Goal: Task Accomplishment & Management: Complete application form

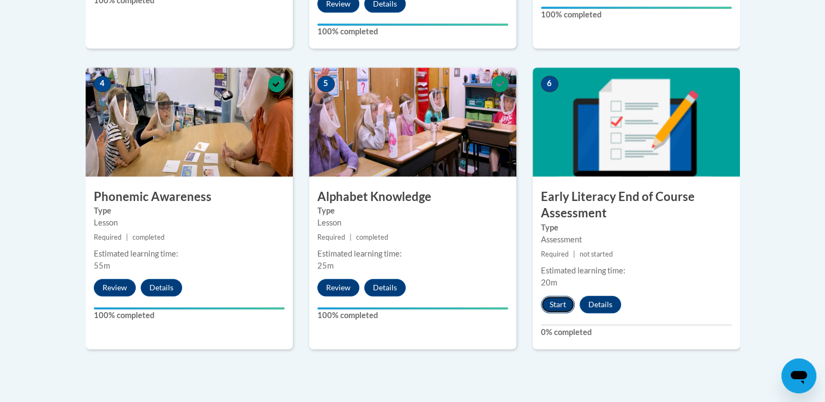
click at [558, 307] on button "Start" at bounding box center [558, 304] width 34 height 17
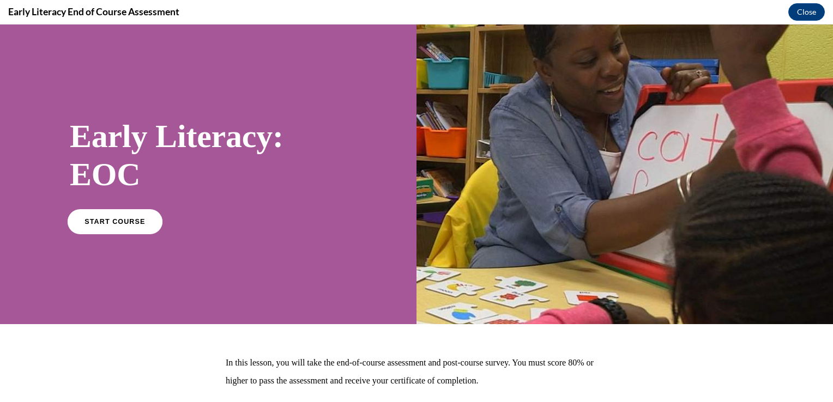
click at [100, 226] on link "START COURSE" at bounding box center [115, 221] width 95 height 25
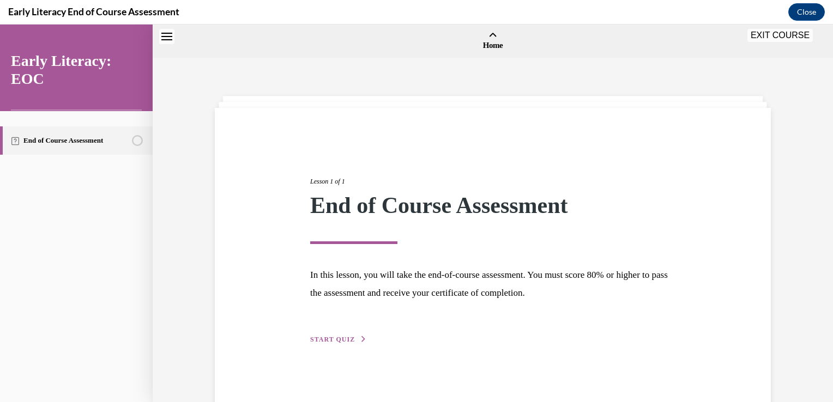
scroll to position [34, 0]
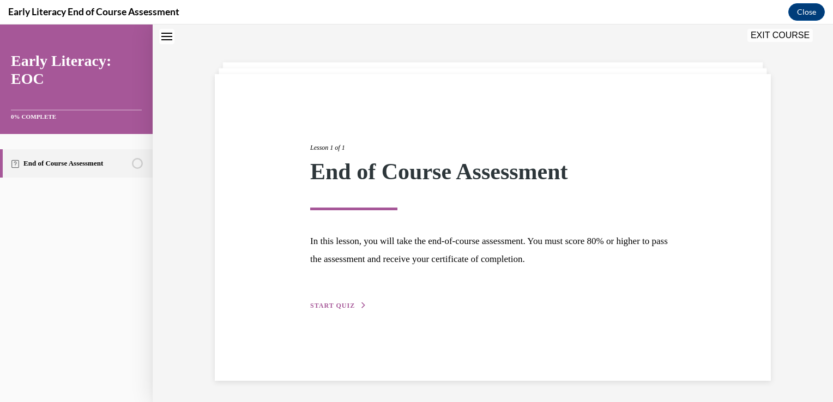
click at [311, 306] on span "START QUIZ" at bounding box center [332, 306] width 45 height 8
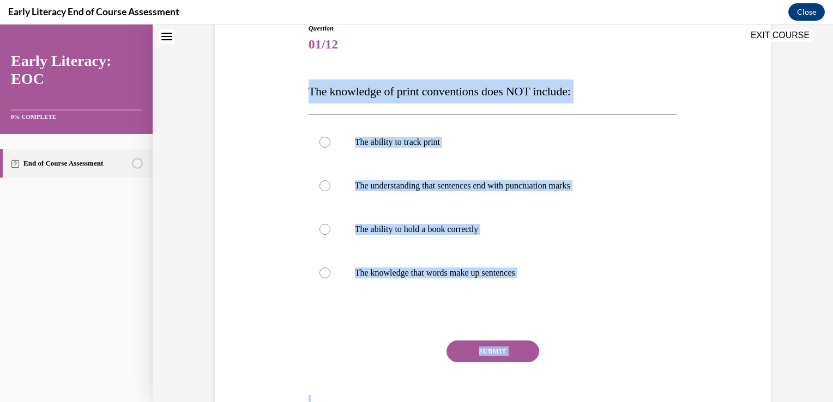
scroll to position [177, 0]
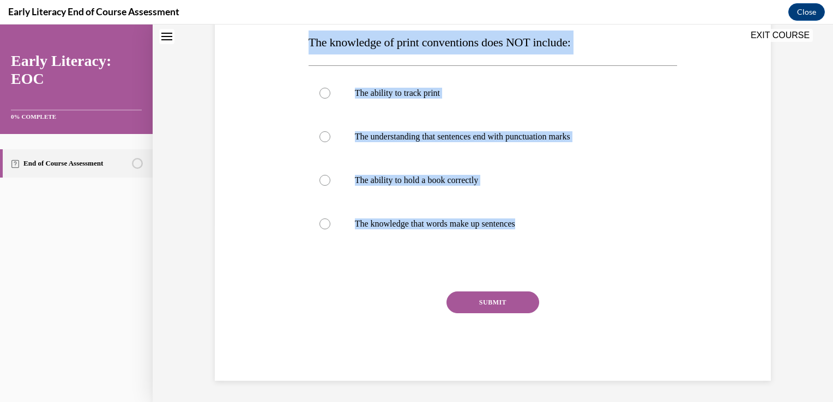
drag, startPoint x: 301, startPoint y: 187, endPoint x: 530, endPoint y: 271, distance: 244.2
click at [530, 271] on div "Question 01/12 The knowledge of print conventions does NOT include: The ability…" at bounding box center [493, 162] width 562 height 440
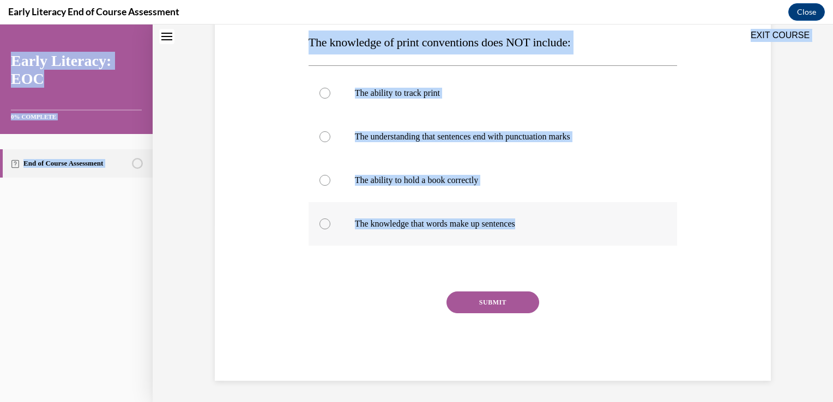
drag, startPoint x: 504, startPoint y: 40, endPoint x: 525, endPoint y: 229, distance: 189.4
click at [525, 229] on div "EXIT COURSE Early Literacy: EOC 0% COMPLETE End of Course Assessment Home Lesso…" at bounding box center [416, 214] width 833 height 378
drag, startPoint x: 525, startPoint y: 229, endPoint x: 516, endPoint y: 225, distance: 9.5
copy div "EXIT COURSE Early Literacy: EOC 0% COMPLETE End of Course Assessment Home Lesso…"
click at [320, 226] on div at bounding box center [325, 224] width 11 height 11
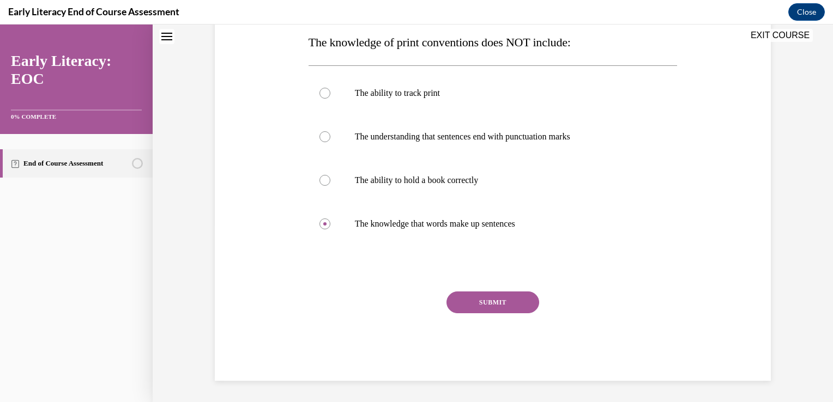
click at [491, 301] on button "SUBMIT" at bounding box center [493, 303] width 93 height 22
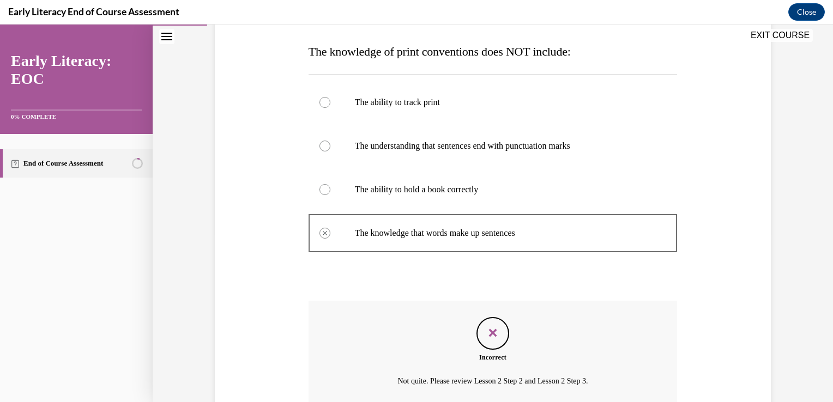
scroll to position [266, 0]
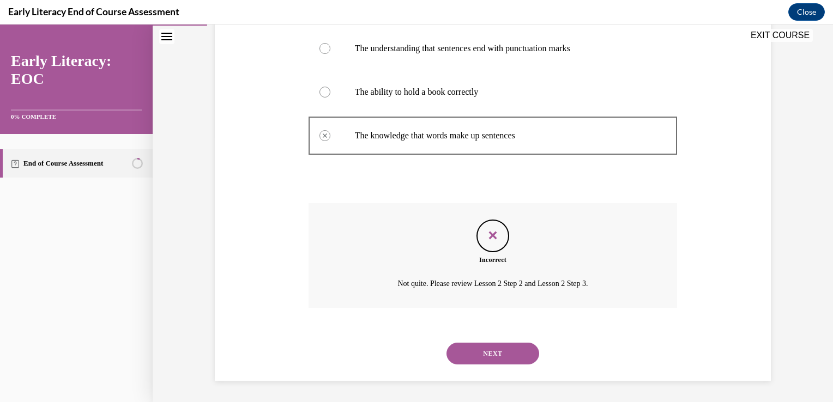
click at [475, 352] on button "NEXT" at bounding box center [493, 354] width 93 height 22
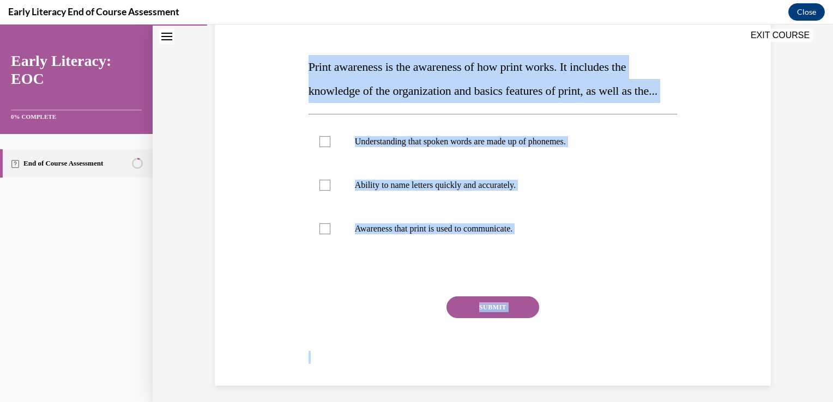
scroll to position [182, 0]
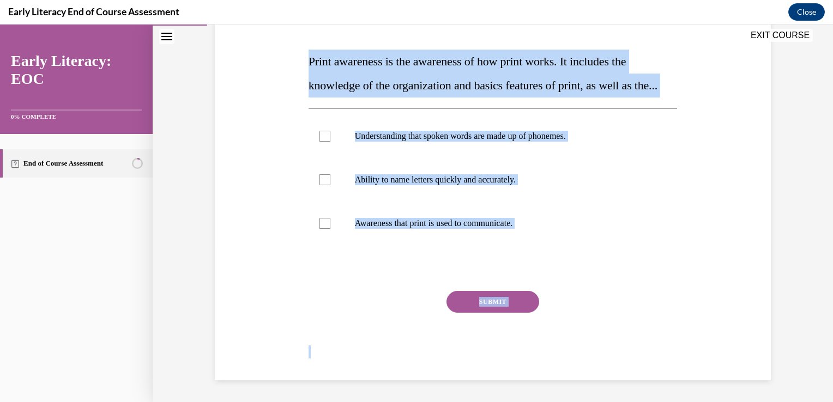
drag, startPoint x: 298, startPoint y: 217, endPoint x: 556, endPoint y: 379, distance: 305.1
click at [556, 380] on div "Question 02/12 Print awareness is the awareness of how print works. It includes…" at bounding box center [493, 171] width 562 height 420
copy div "Print awareness is the awareness of how print works. It includes the knowledge …"
click at [321, 226] on div at bounding box center [325, 223] width 11 height 11
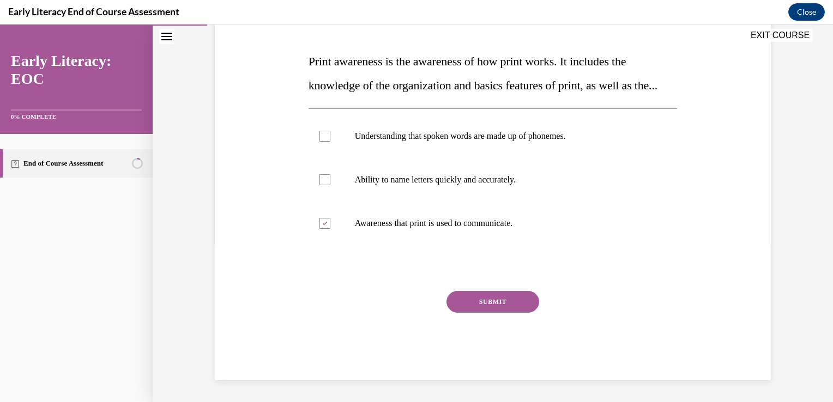
click at [480, 296] on button "SUBMIT" at bounding box center [493, 302] width 93 height 22
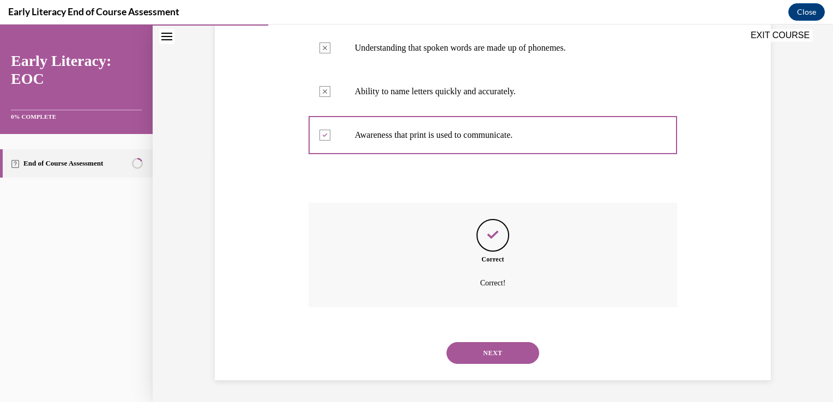
scroll to position [270, 0]
click at [488, 348] on button "NEXT" at bounding box center [493, 353] width 93 height 22
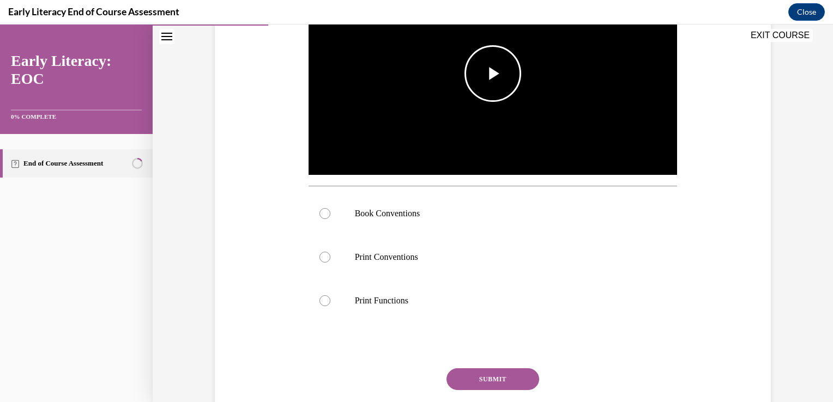
scroll to position [218, 0]
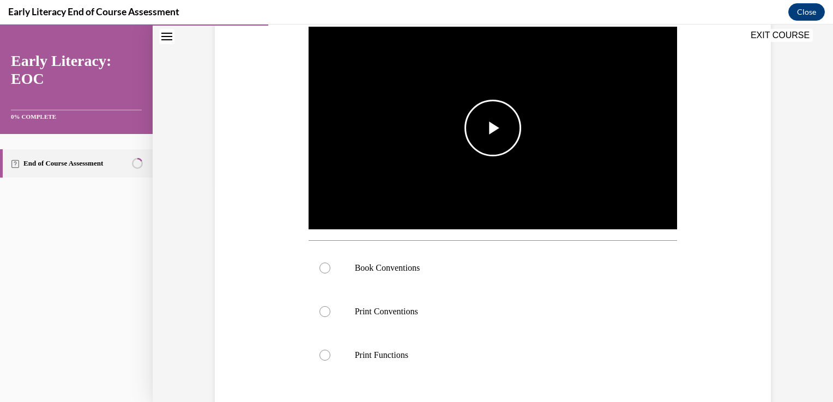
click at [493, 128] on span "Video player" at bounding box center [493, 128] width 0 height 0
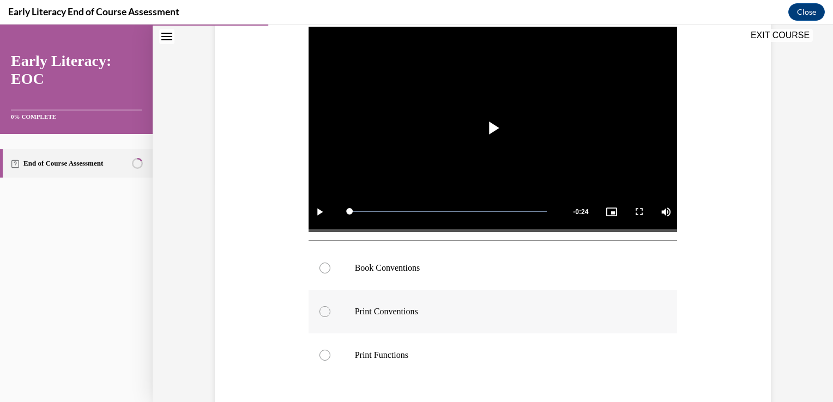
click at [321, 317] on div at bounding box center [493, 312] width 369 height 44
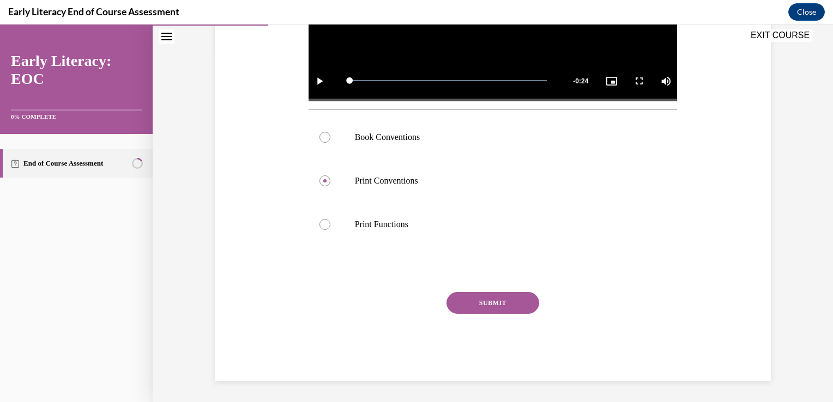
click at [484, 300] on button "SUBMIT" at bounding box center [493, 303] width 93 height 22
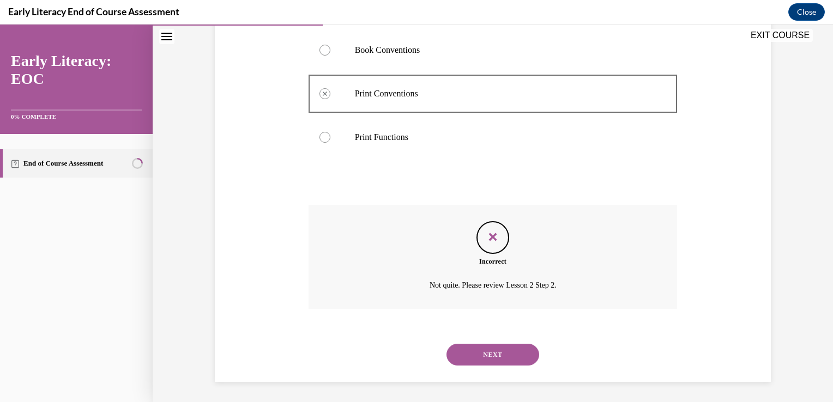
scroll to position [437, 0]
click at [478, 349] on button "NEXT" at bounding box center [493, 354] width 93 height 22
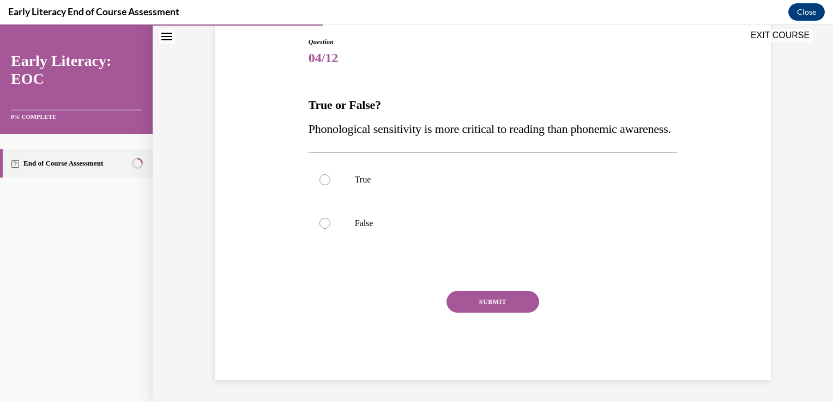
scroll to position [121, 0]
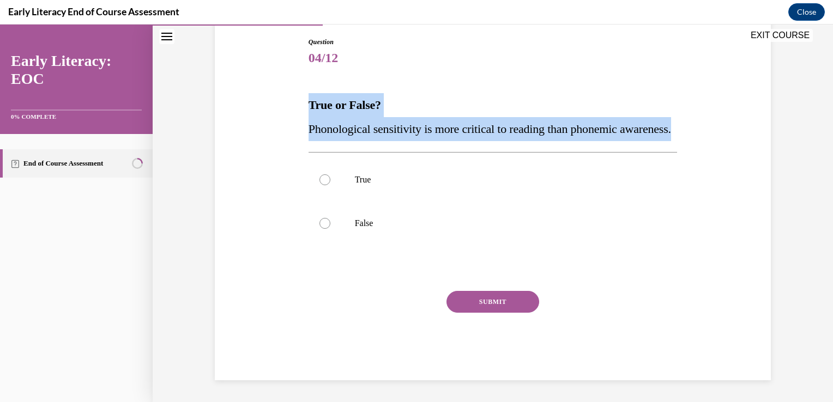
drag, startPoint x: 301, startPoint y: 93, endPoint x: 371, endPoint y: 143, distance: 86.0
click at [371, 143] on div "Question 04/12 True or False? Phonological sensitivity is more critical to read…" at bounding box center [493, 201] width 375 height 360
drag, startPoint x: 371, startPoint y: 143, endPoint x: 366, endPoint y: 118, distance: 26.0
copy div "True or False? Phonological sensitivity is more critical to reading than phonem…"
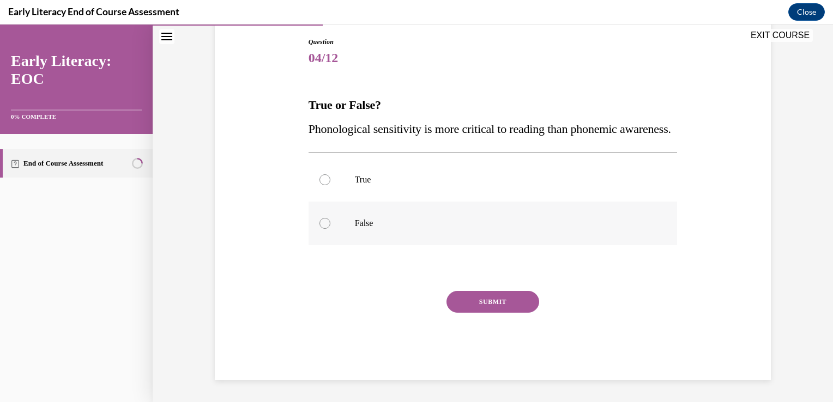
click at [320, 229] on div at bounding box center [325, 223] width 11 height 11
click at [484, 313] on button "SUBMIT" at bounding box center [493, 302] width 93 height 22
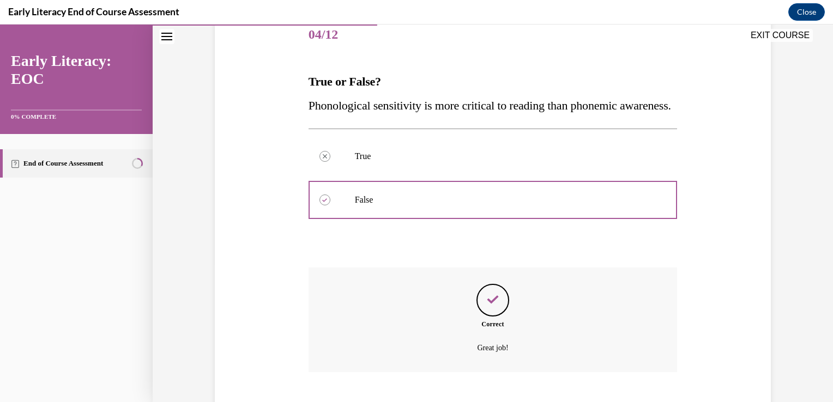
scroll to position [226, 0]
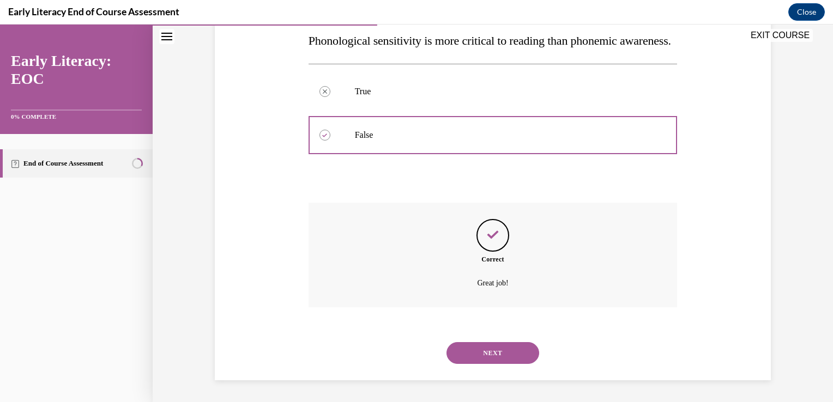
click at [494, 354] on button "NEXT" at bounding box center [493, 353] width 93 height 22
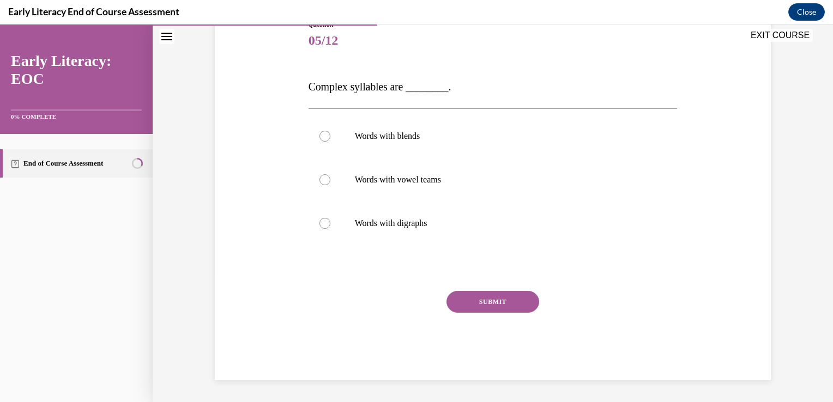
scroll to position [121, 0]
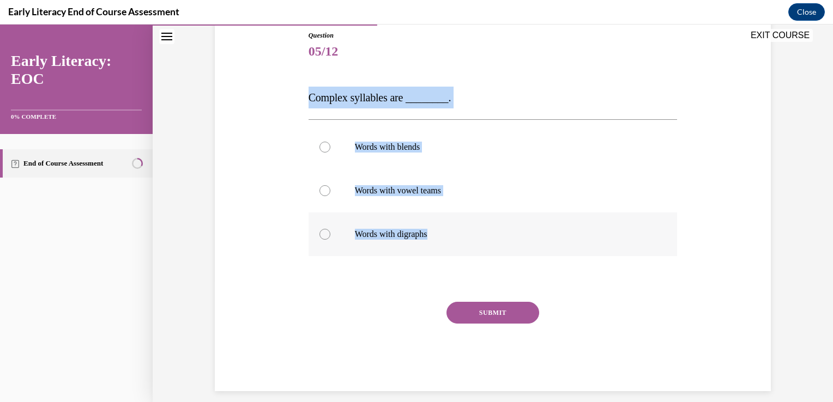
drag, startPoint x: 292, startPoint y: 94, endPoint x: 435, endPoint y: 233, distance: 199.8
click at [435, 233] on div "Question 05/12 Complex syllables are ________. Words with blends Words with vow…" at bounding box center [493, 195] width 562 height 394
drag, startPoint x: 435, startPoint y: 233, endPoint x: 432, endPoint y: 99, distance: 134.2
copy div "Complex syllables are ________. Words with blends Words with vowel teams Words …"
click at [320, 148] on div at bounding box center [325, 147] width 11 height 11
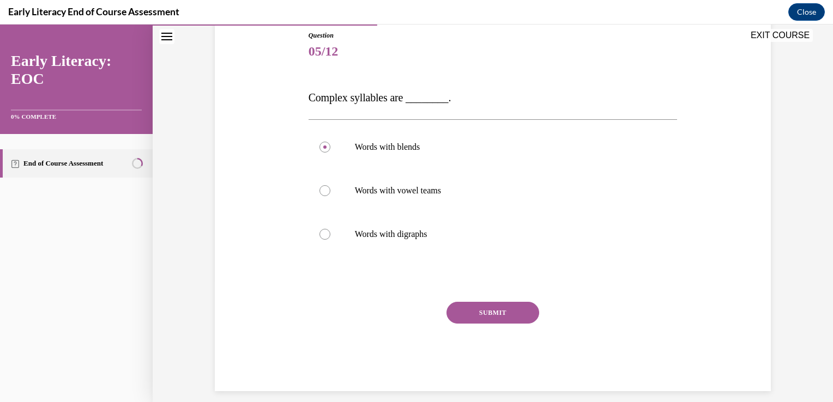
click at [478, 312] on button "SUBMIT" at bounding box center [493, 313] width 93 height 22
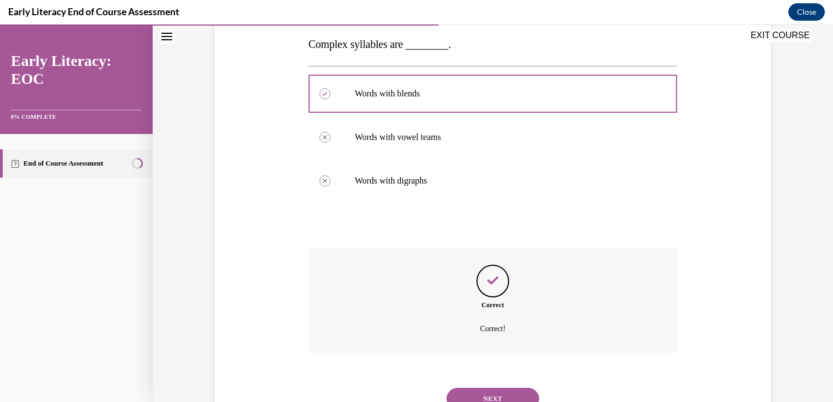
scroll to position [220, 0]
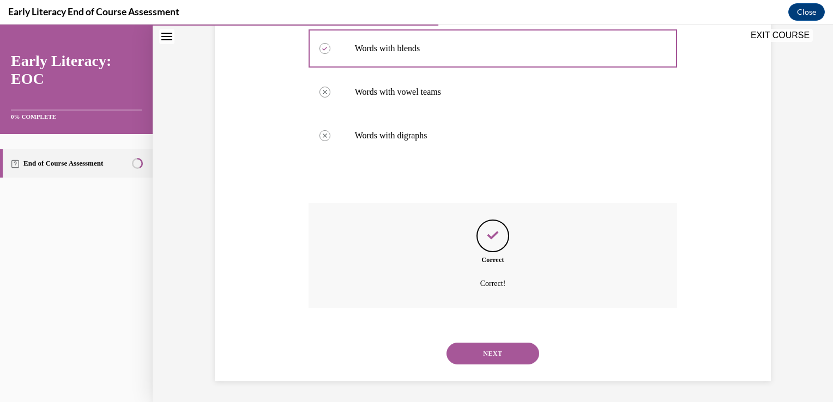
click at [483, 352] on button "NEXT" at bounding box center [493, 354] width 93 height 22
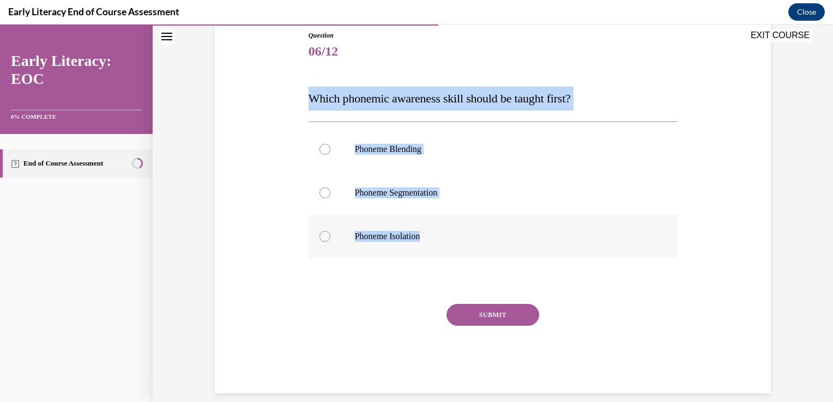
drag, startPoint x: 293, startPoint y: 98, endPoint x: 422, endPoint y: 239, distance: 190.7
click at [422, 239] on div "Question 06/12 Which phonemic awareness skill should be taught first? Phoneme B…" at bounding box center [493, 196] width 562 height 396
drag, startPoint x: 422, startPoint y: 239, endPoint x: 491, endPoint y: 95, distance: 159.8
copy div "Which phonemic awareness skill should be taught first? Phoneme Blending Phoneme…"
click at [323, 242] on div at bounding box center [493, 237] width 369 height 44
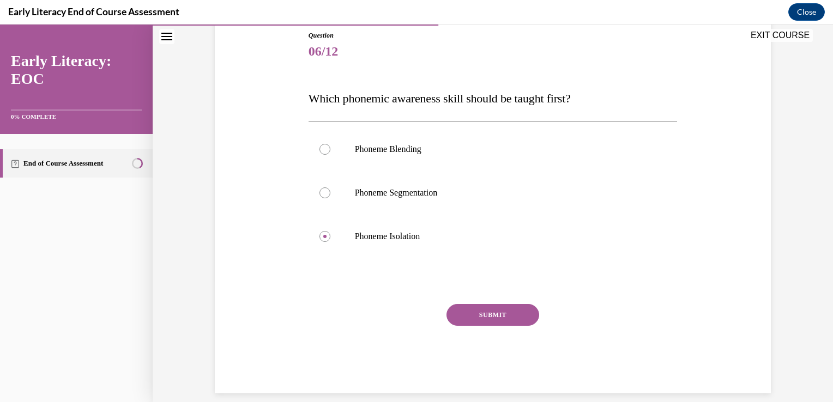
click at [509, 313] on button "SUBMIT" at bounding box center [493, 315] width 93 height 22
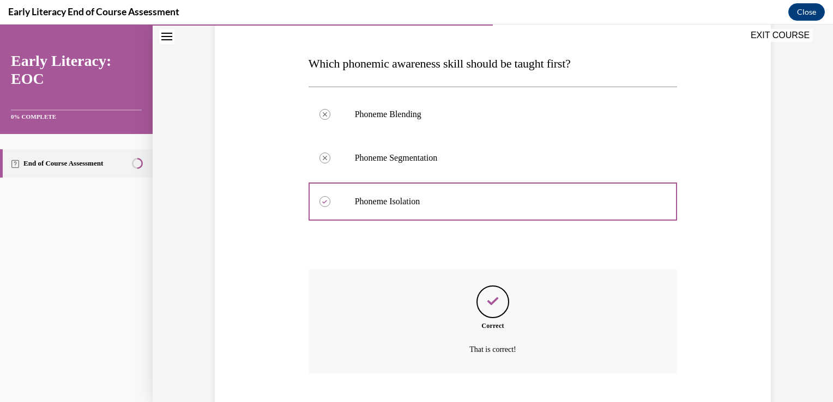
scroll to position [222, 0]
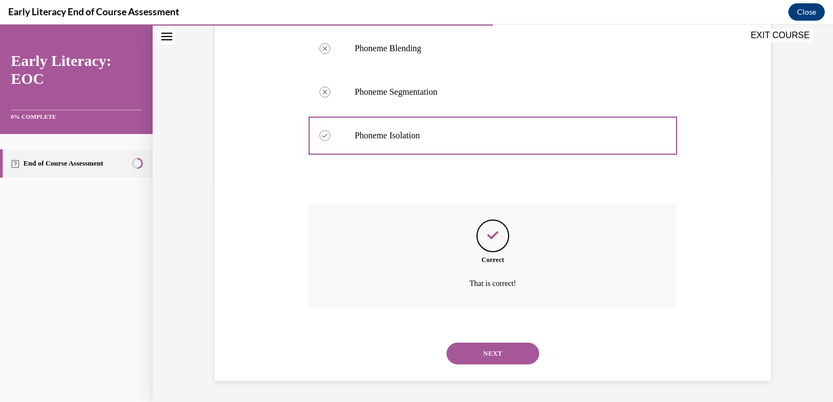
click at [504, 356] on button "NEXT" at bounding box center [493, 354] width 93 height 22
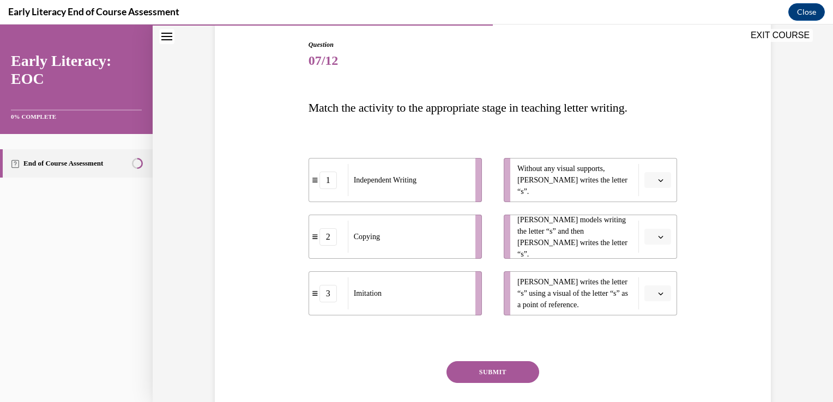
scroll to position [164, 0]
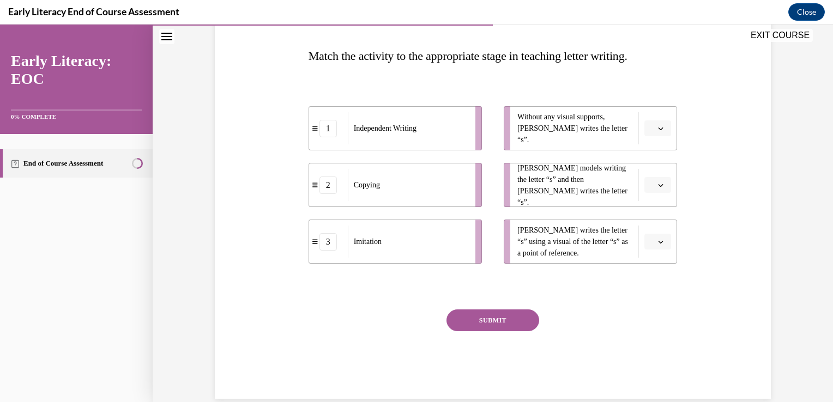
click at [660, 128] on span "button" at bounding box center [661, 129] width 8 height 8
click at [653, 169] on div "1" at bounding box center [652, 175] width 27 height 22
click at [652, 187] on button "button" at bounding box center [658, 185] width 27 height 16
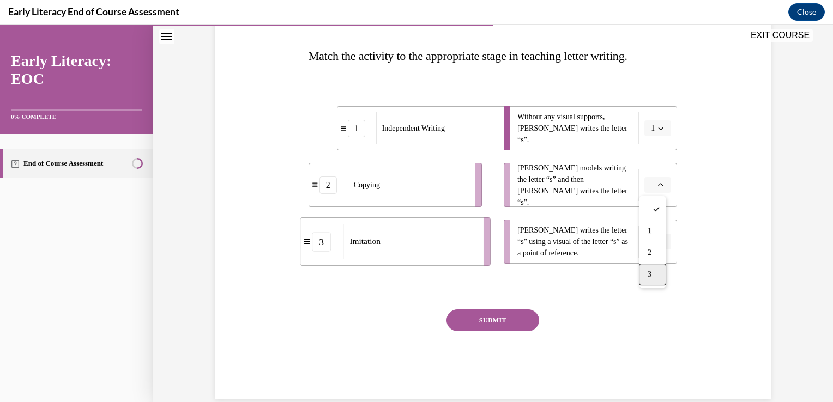
click at [647, 272] on div "3" at bounding box center [652, 275] width 27 height 22
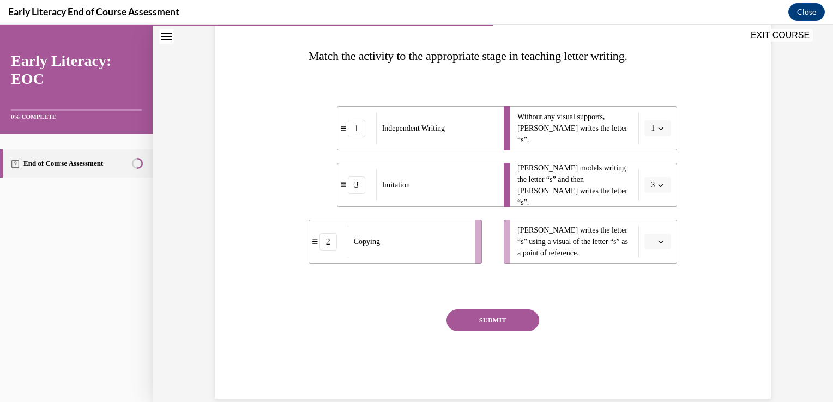
click at [651, 242] on button "button" at bounding box center [658, 242] width 27 height 16
click at [652, 301] on div "2" at bounding box center [652, 310] width 27 height 22
click at [506, 320] on button "SUBMIT" at bounding box center [493, 321] width 93 height 22
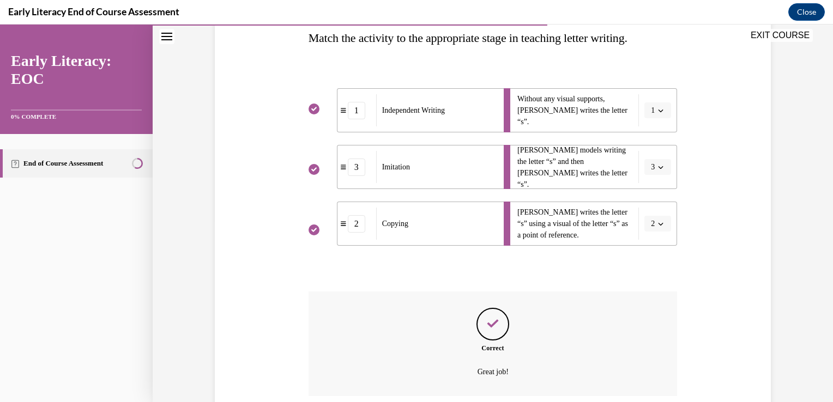
scroll to position [270, 0]
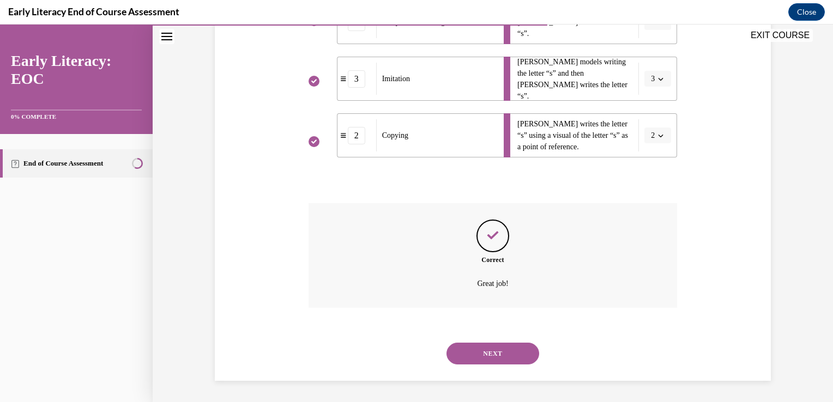
click at [491, 354] on button "NEXT" at bounding box center [493, 354] width 93 height 22
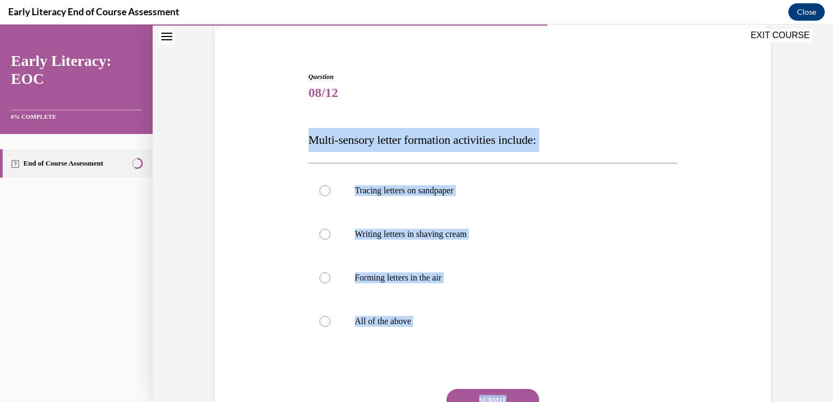
scroll to position [86, 0]
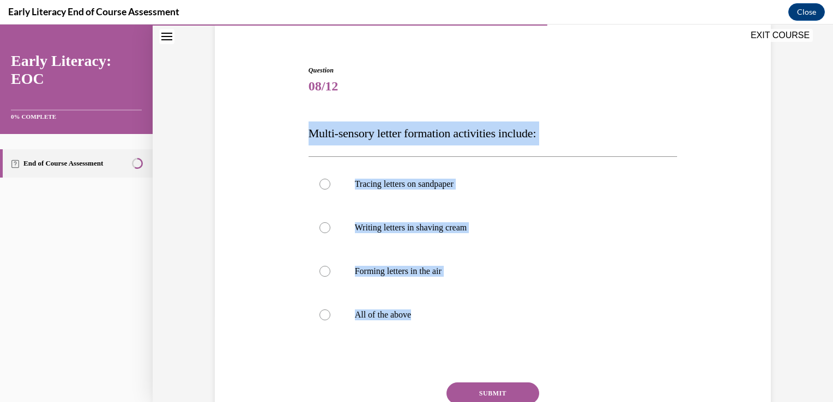
drag, startPoint x: 298, startPoint y: 219, endPoint x: 508, endPoint y: 381, distance: 264.8
click at [508, 381] on div "Question 08/12 Multi-sensory letter formation activities include: Tracing lette…" at bounding box center [493, 253] width 562 height 440
click at [320, 315] on div at bounding box center [325, 315] width 11 height 11
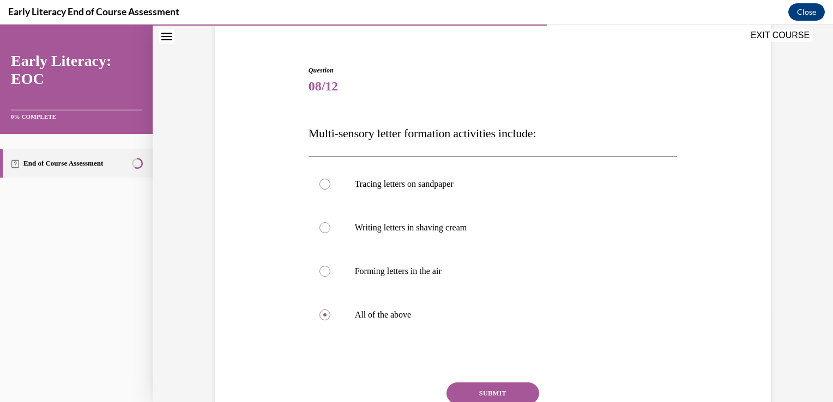
click at [472, 388] on button "SUBMIT" at bounding box center [493, 394] width 93 height 22
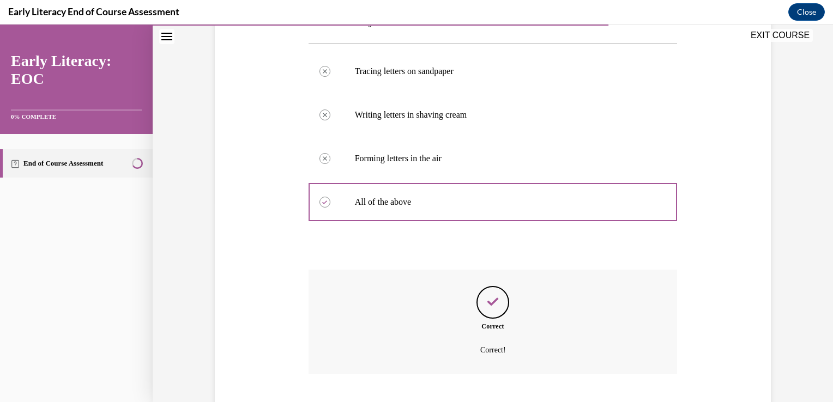
scroll to position [266, 0]
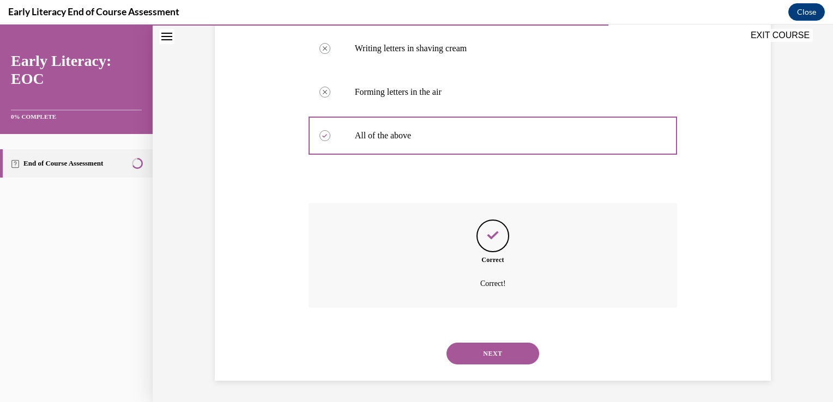
click at [498, 348] on button "NEXT" at bounding box center [493, 354] width 93 height 22
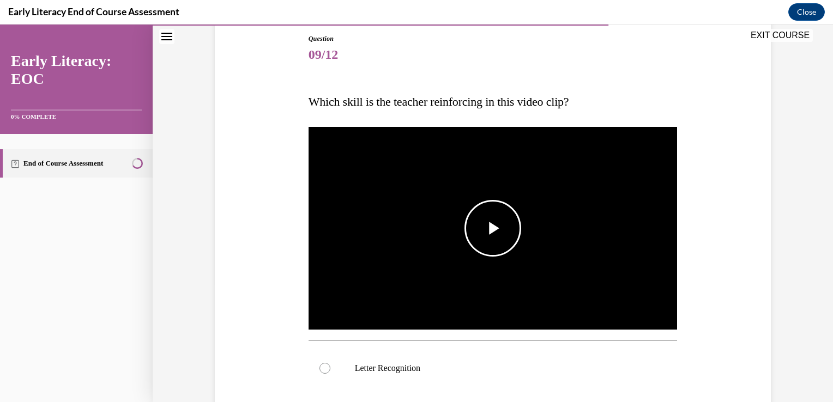
scroll to position [164, 0]
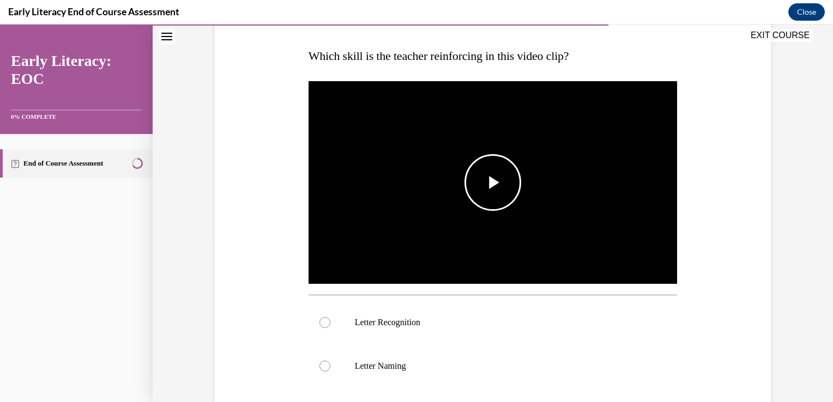
click at [493, 183] on span "Video player" at bounding box center [493, 183] width 0 height 0
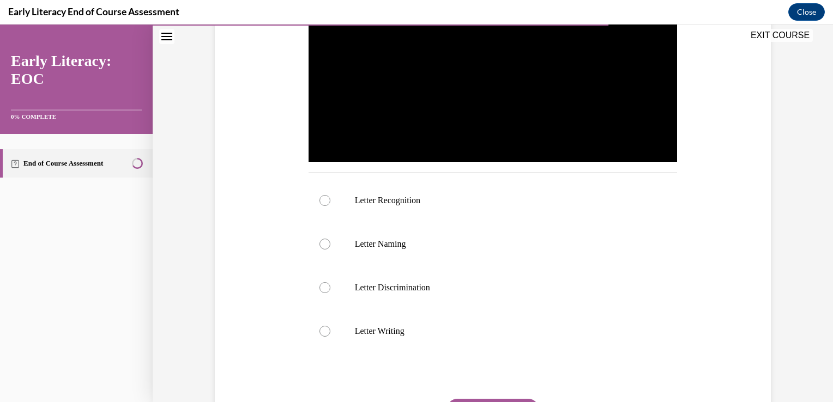
scroll to position [229, 0]
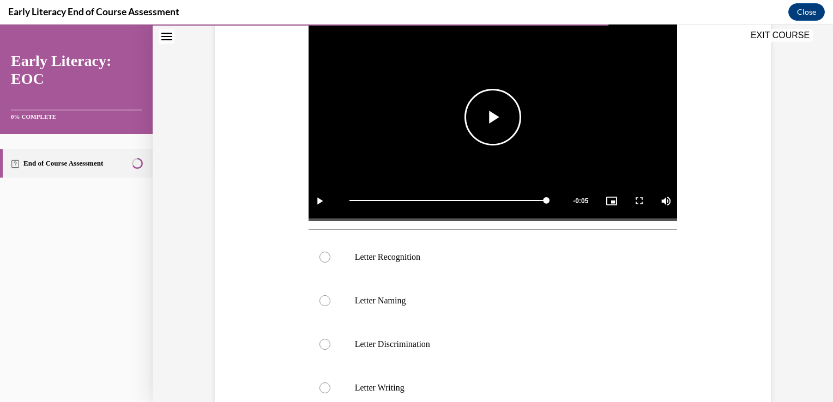
click at [493, 117] on span "Video player" at bounding box center [493, 117] width 0 height 0
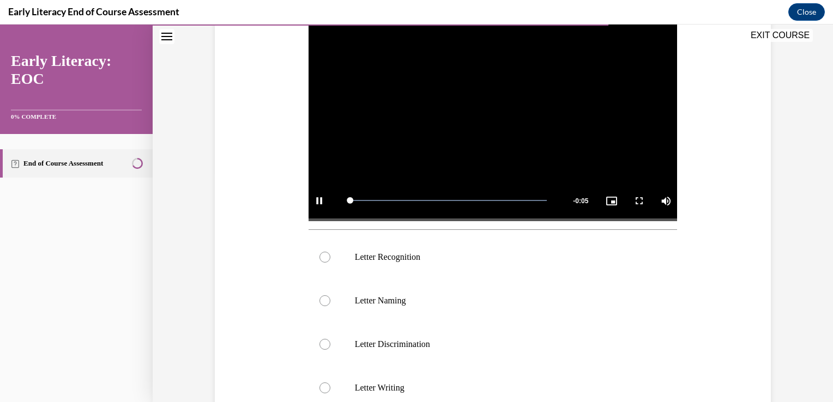
scroll to position [218, 0]
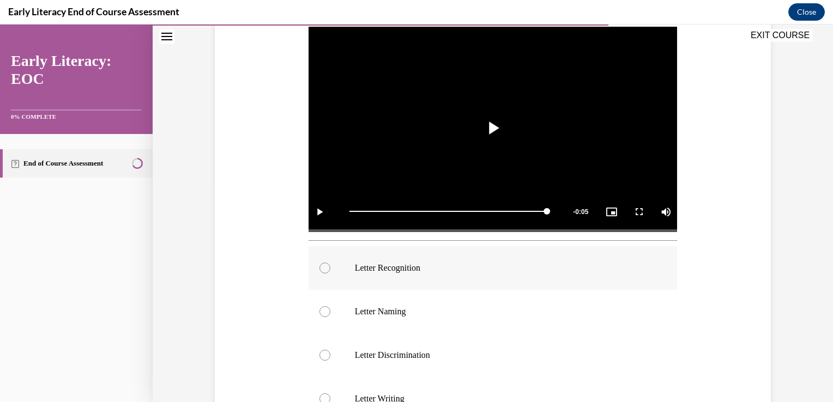
click at [320, 269] on div at bounding box center [325, 268] width 11 height 11
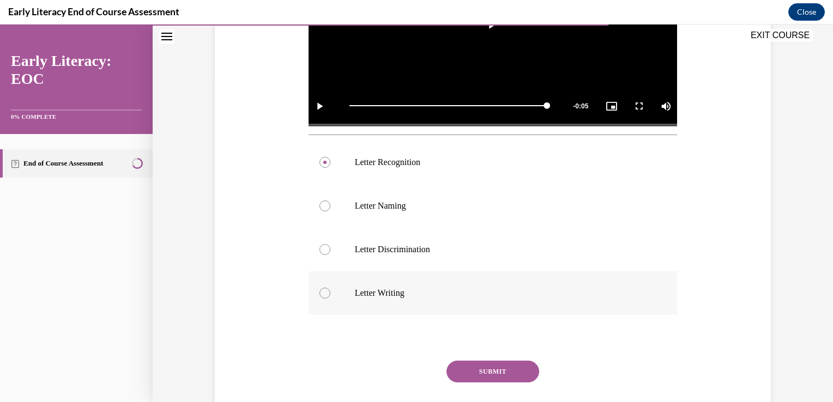
scroll to position [382, 0]
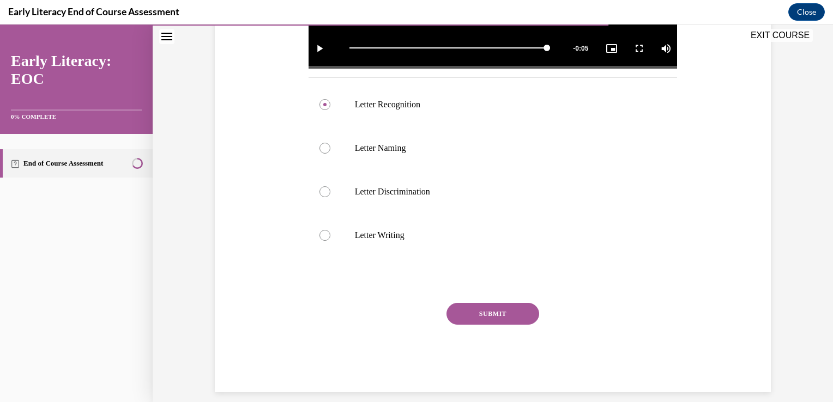
click at [492, 310] on button "SUBMIT" at bounding box center [493, 314] width 93 height 22
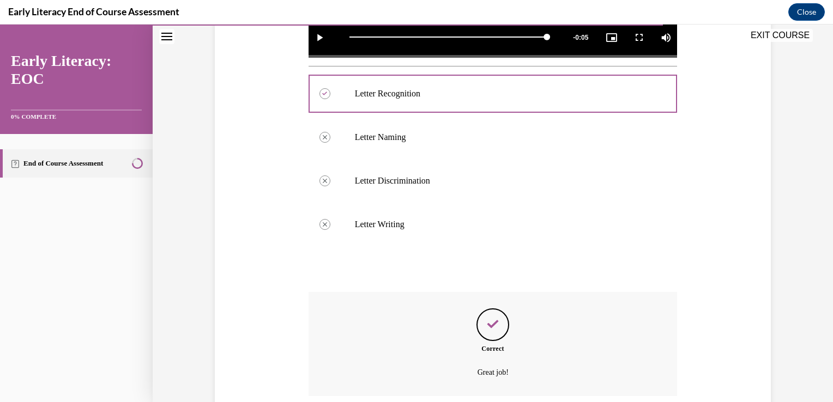
scroll to position [481, 0]
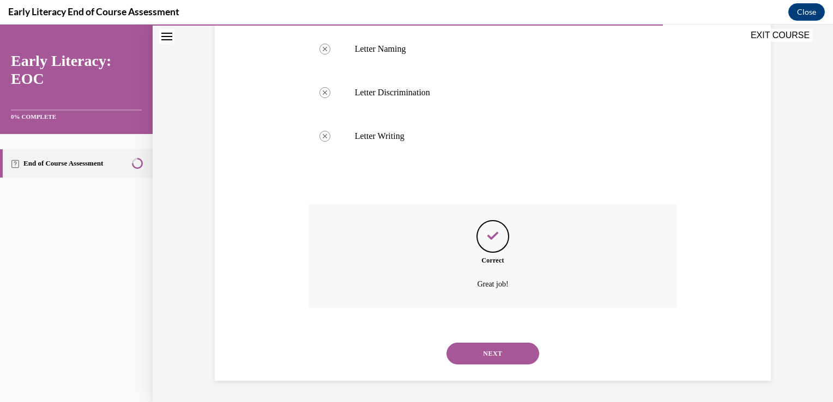
click at [496, 356] on button "NEXT" at bounding box center [493, 354] width 93 height 22
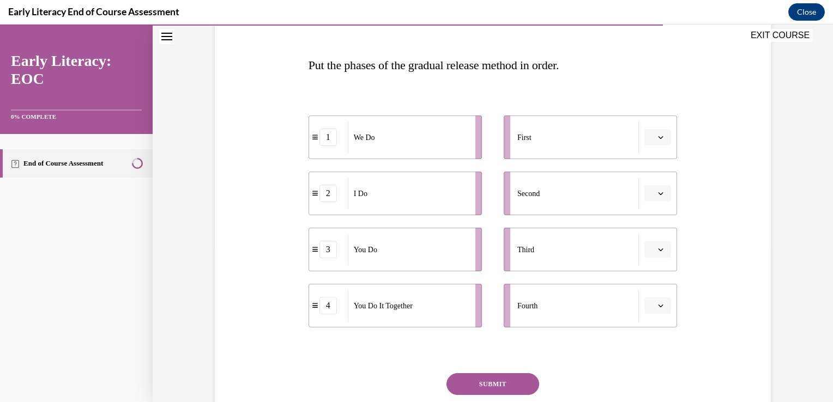
scroll to position [164, 0]
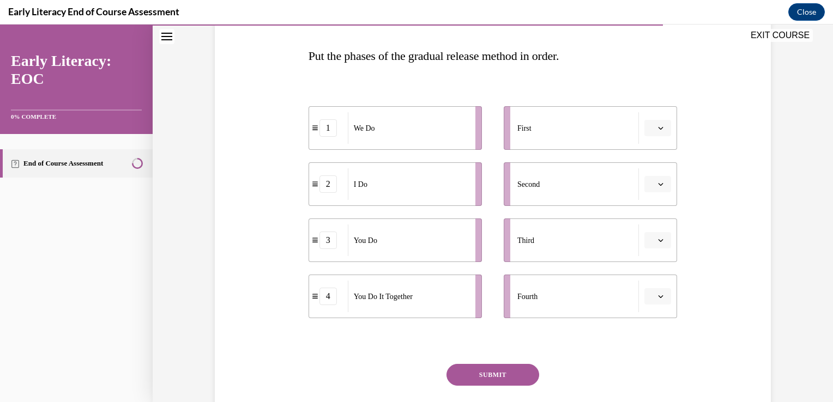
click at [662, 123] on button "button" at bounding box center [658, 128] width 27 height 16
click at [653, 194] on div "2" at bounding box center [652, 196] width 27 height 22
click at [658, 182] on icon "button" at bounding box center [660, 184] width 5 height 5
click at [654, 228] on div "1" at bounding box center [652, 231] width 27 height 22
click at [657, 297] on span "button" at bounding box center [661, 297] width 8 height 8
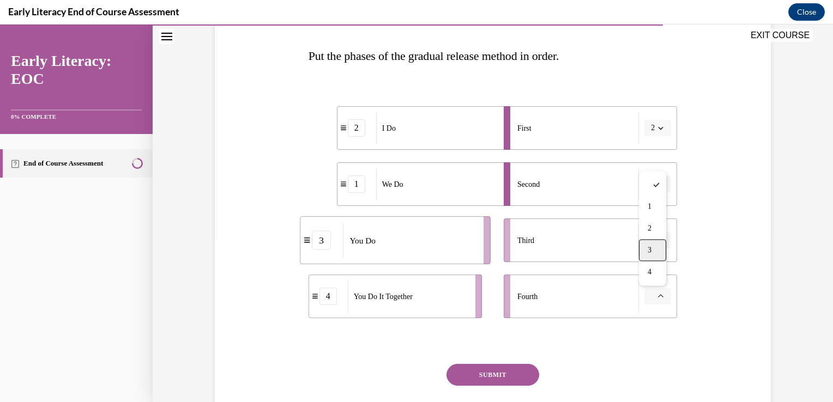
click at [653, 251] on div "3" at bounding box center [652, 250] width 27 height 22
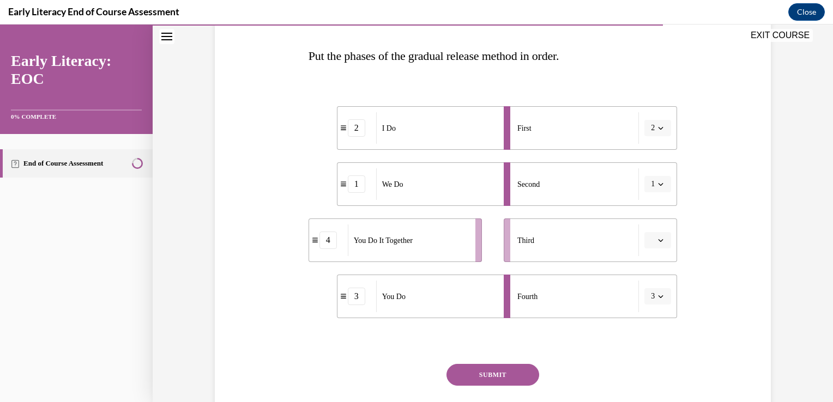
click at [657, 299] on span "button" at bounding box center [661, 297] width 8 height 8
click at [654, 269] on div "4" at bounding box center [650, 272] width 27 height 22
click at [658, 239] on icon "button" at bounding box center [660, 240] width 5 height 5
click at [648, 332] on span "3" at bounding box center [650, 330] width 4 height 9
click at [658, 298] on icon "button" at bounding box center [660, 296] width 5 height 5
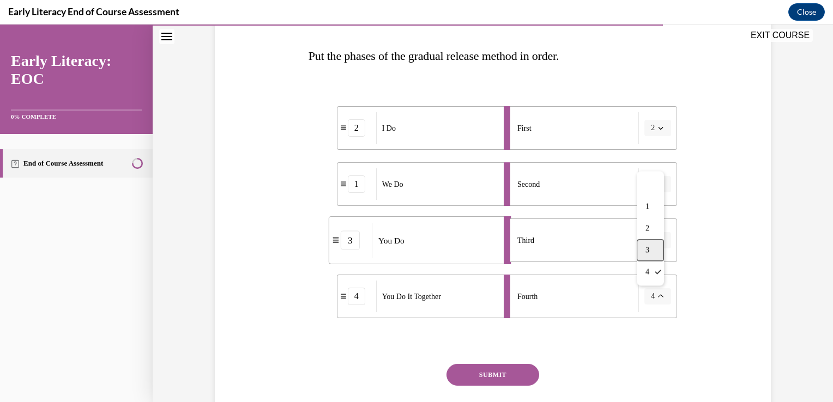
click at [648, 253] on span "3" at bounding box center [648, 250] width 4 height 9
click at [662, 298] on button "3" at bounding box center [658, 297] width 27 height 16
click at [646, 273] on span "4" at bounding box center [648, 272] width 4 height 9
click at [659, 240] on icon "button" at bounding box center [661, 240] width 5 height 3
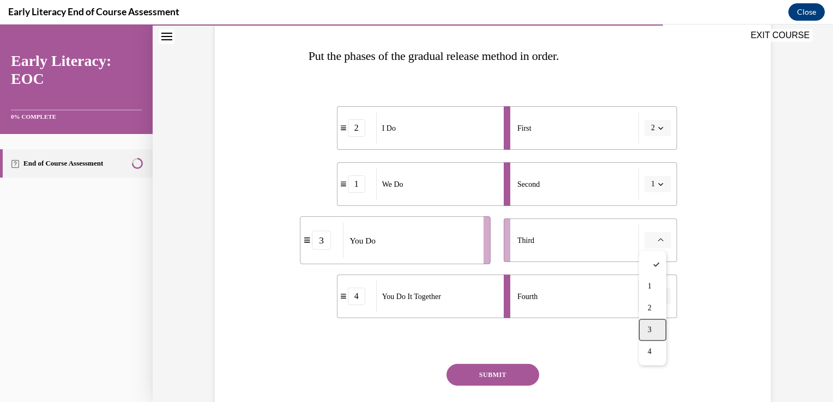
click at [652, 324] on div "3" at bounding box center [652, 331] width 27 height 22
click at [657, 291] on button "4" at bounding box center [658, 297] width 27 height 16
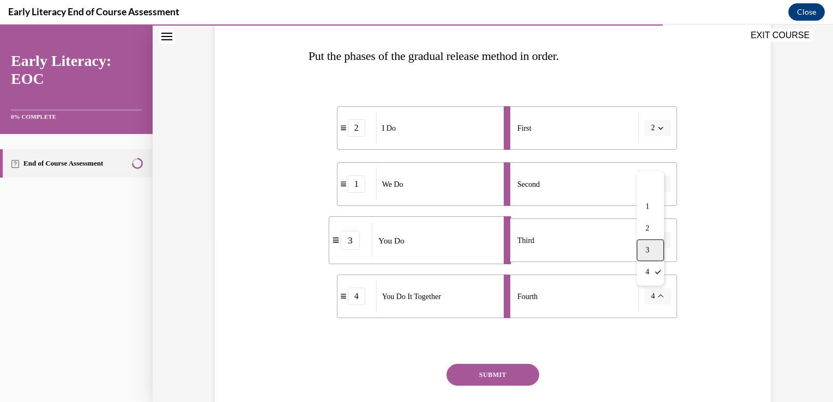
click at [657, 248] on div "3" at bounding box center [650, 250] width 27 height 22
click at [658, 243] on icon "button" at bounding box center [660, 240] width 5 height 5
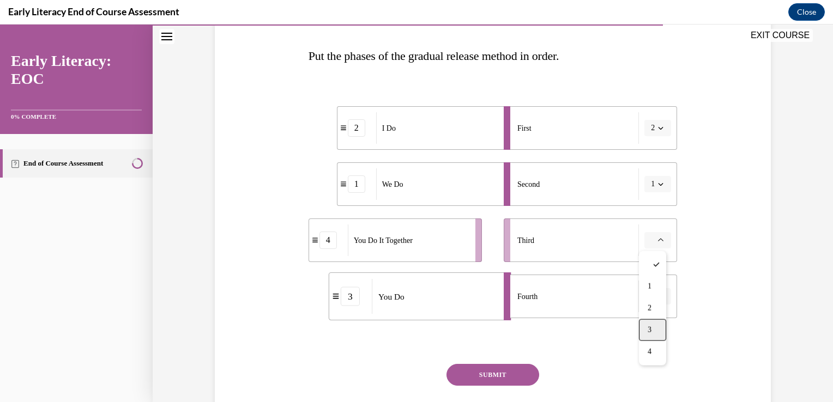
click at [658, 324] on div "3" at bounding box center [652, 331] width 27 height 22
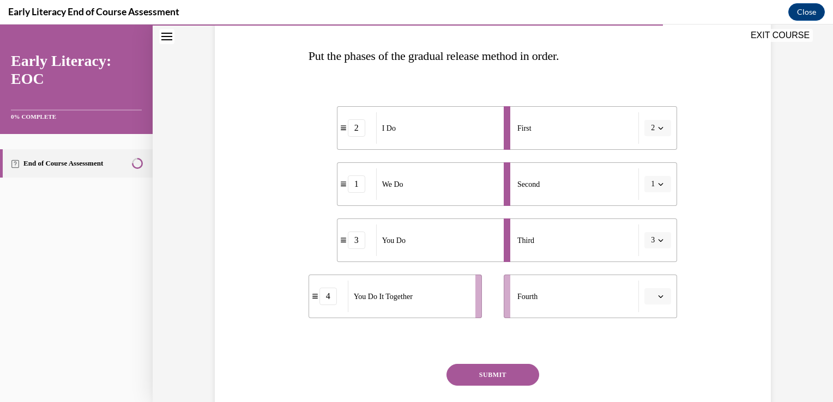
click at [657, 299] on span "button" at bounding box center [661, 297] width 8 height 8
click at [654, 274] on div "4" at bounding box center [652, 272] width 27 height 22
click at [508, 368] on button "SUBMIT" at bounding box center [493, 375] width 93 height 22
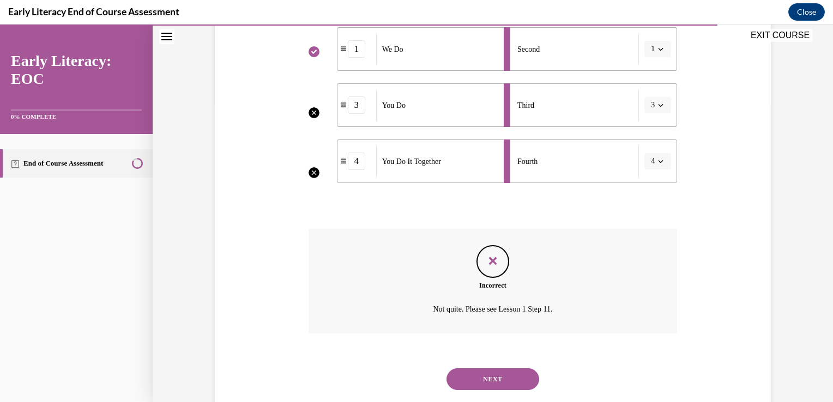
scroll to position [324, 0]
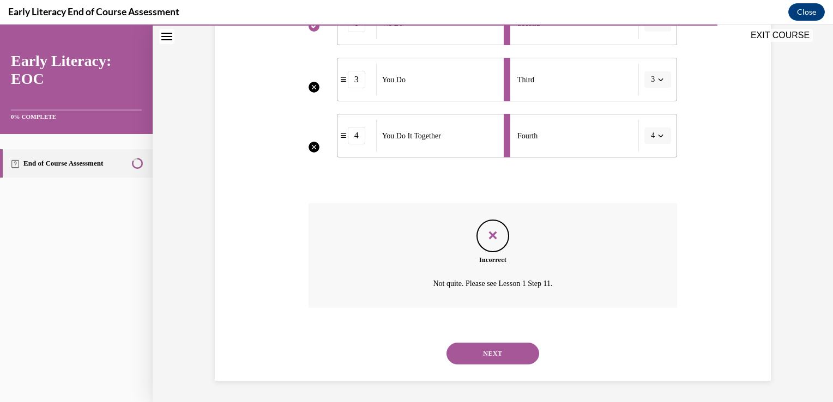
click at [514, 350] on button "NEXT" at bounding box center [493, 354] width 93 height 22
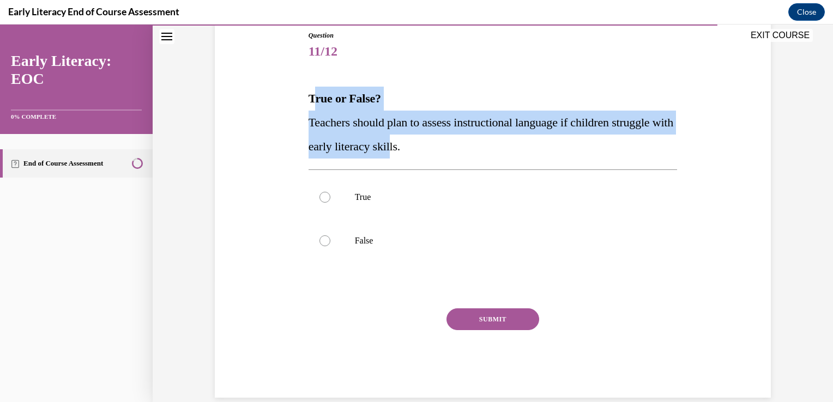
drag, startPoint x: 310, startPoint y: 87, endPoint x: 416, endPoint y: 143, distance: 120.0
click at [416, 143] on div "True or False? Teachers should plan to assess instructional language if childre…" at bounding box center [493, 123] width 369 height 72
copy div "rue or False? Teachers should plan to assess instructional language if children…"
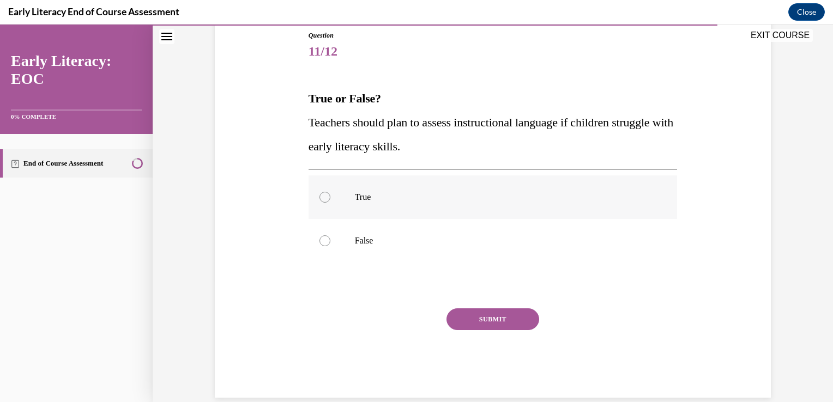
click at [321, 197] on div at bounding box center [325, 197] width 11 height 11
click at [478, 313] on button "SUBMIT" at bounding box center [493, 320] width 93 height 22
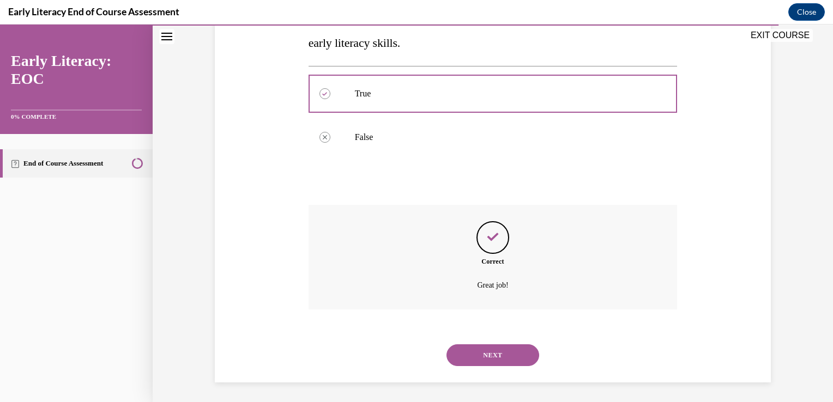
scroll to position [226, 0]
click at [492, 357] on button "NEXT" at bounding box center [493, 354] width 93 height 22
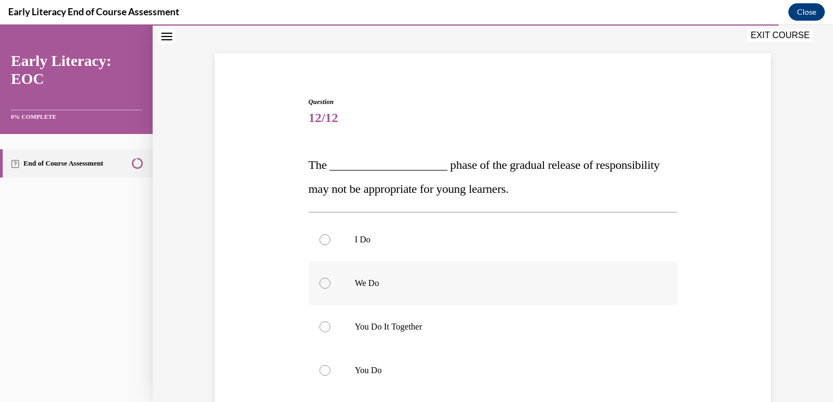
scroll to position [109, 0]
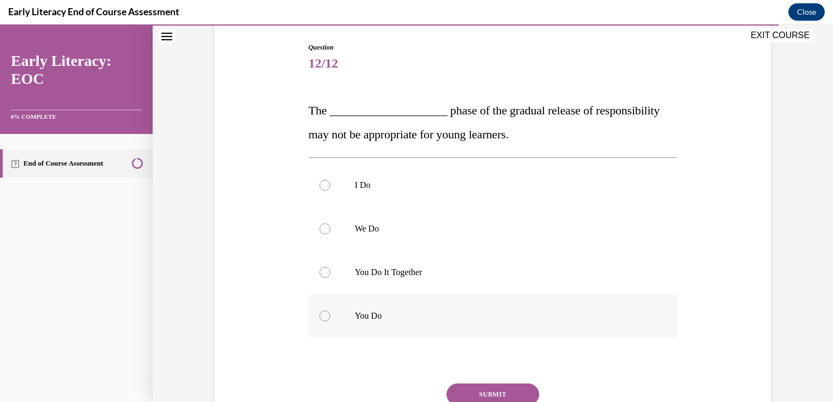
click at [313, 315] on div at bounding box center [493, 317] width 369 height 44
click at [507, 391] on button "SUBMIT" at bounding box center [493, 395] width 93 height 22
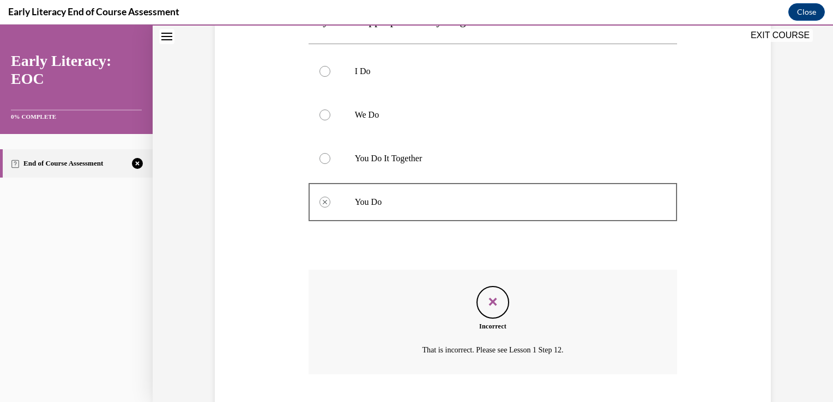
scroll to position [290, 0]
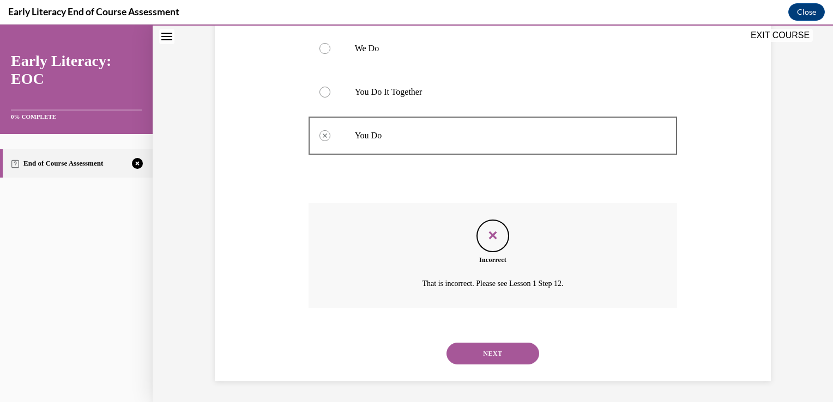
click at [505, 350] on button "NEXT" at bounding box center [493, 354] width 93 height 22
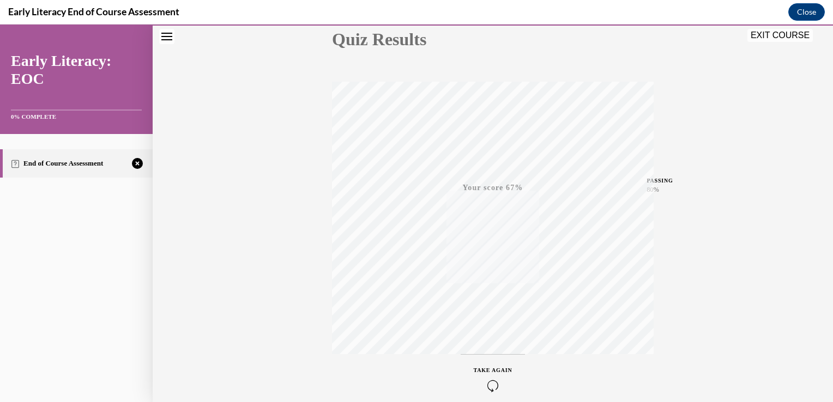
scroll to position [181, 0]
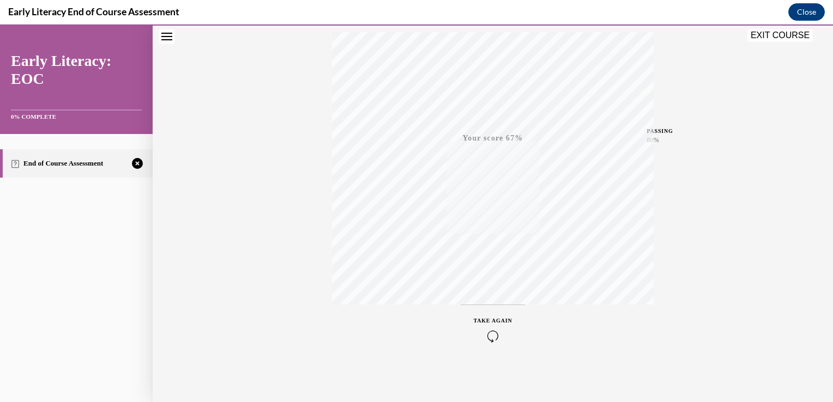
click at [498, 318] on span "TAKE AGAIN" at bounding box center [493, 321] width 39 height 6
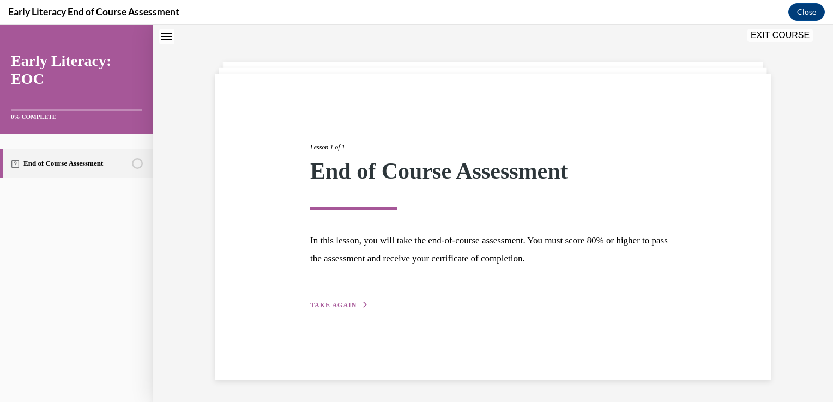
scroll to position [34, 0]
click at [334, 306] on span "TAKE AGAIN" at bounding box center [333, 306] width 46 height 8
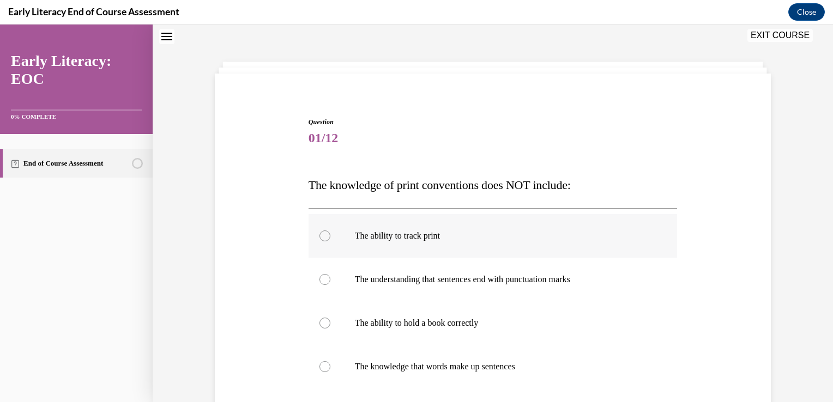
scroll to position [143, 0]
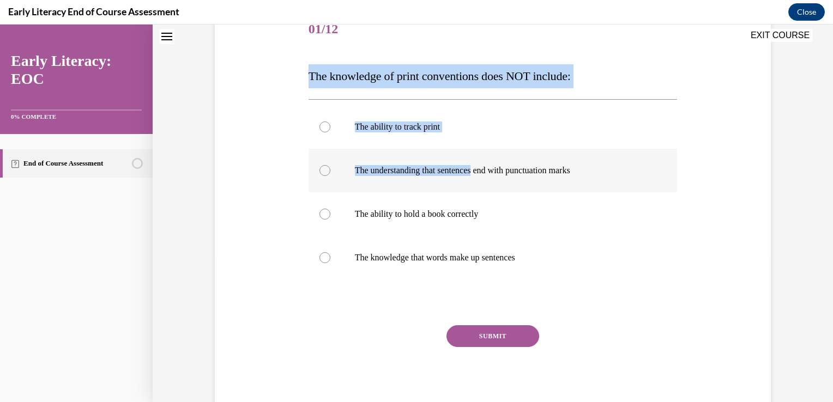
drag, startPoint x: 302, startPoint y: 75, endPoint x: 479, endPoint y: 170, distance: 201.0
click at [479, 170] on div "Question 01/12 The knowledge of print conventions does NOT include: The ability…" at bounding box center [493, 203] width 375 height 423
click at [572, 118] on div at bounding box center [493, 127] width 369 height 44
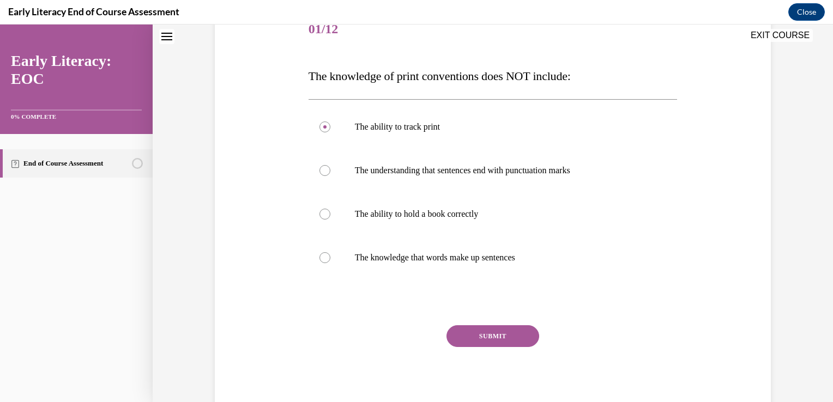
click at [585, 290] on div "Question 01/12 The knowledge of print conventions does NOT include: The ability…" at bounding box center [493, 211] width 369 height 407
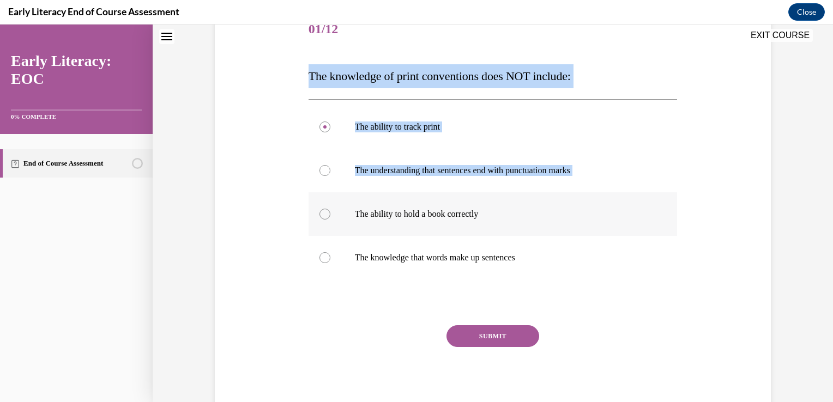
drag, startPoint x: 299, startPoint y: 68, endPoint x: 602, endPoint y: 226, distance: 341.7
click at [602, 226] on div "Question 01/12 The knowledge of print conventions does NOT include: The ability…" at bounding box center [493, 195] width 562 height 440
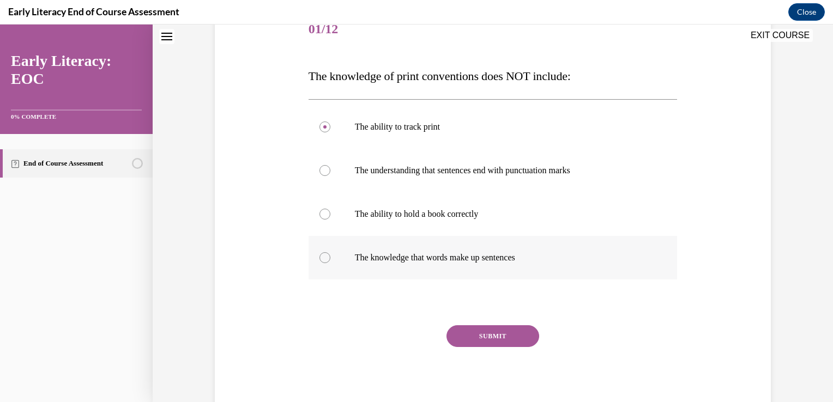
drag, startPoint x: 602, startPoint y: 226, endPoint x: 600, endPoint y: 264, distance: 38.2
click at [600, 264] on div at bounding box center [493, 258] width 369 height 44
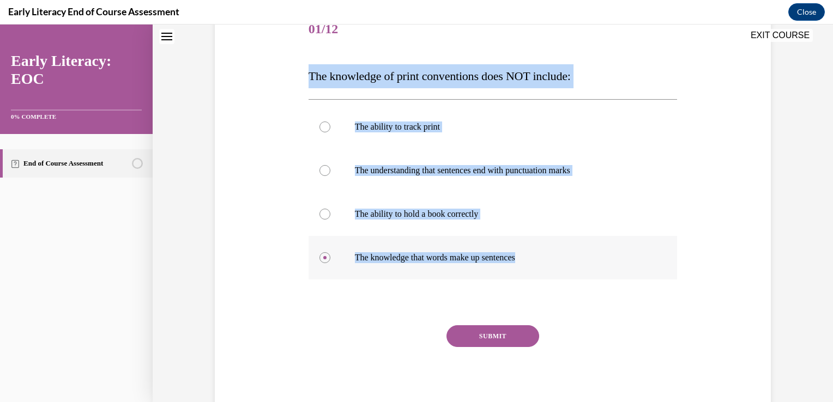
drag, startPoint x: 302, startPoint y: 74, endPoint x: 526, endPoint y: 260, distance: 291.3
click at [526, 260] on div "Question 01/12 The knowledge of print conventions does NOT include: The ability…" at bounding box center [493, 203] width 375 height 423
drag, startPoint x: 526, startPoint y: 260, endPoint x: 527, endPoint y: 80, distance: 180.5
copy div "The knowledge of print conventions does NOT include: The ability to track print…"
click at [322, 220] on div at bounding box center [493, 215] width 369 height 44
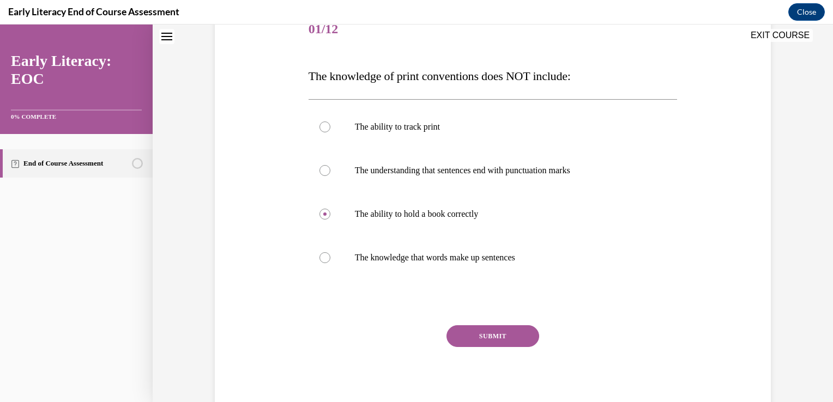
click at [484, 335] on button "SUBMIT" at bounding box center [493, 337] width 93 height 22
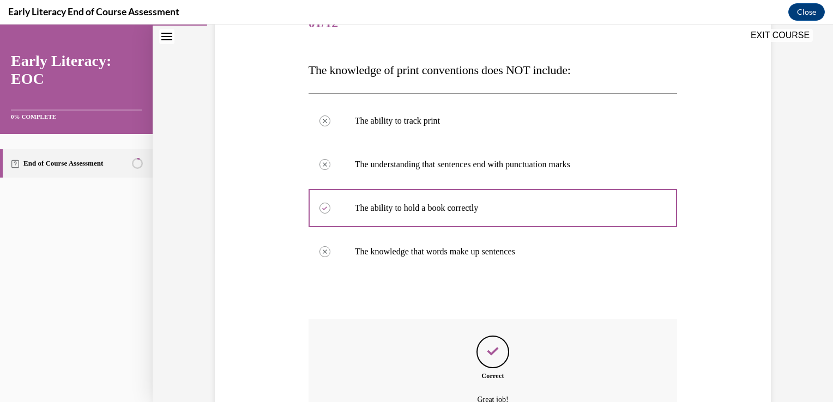
scroll to position [266, 0]
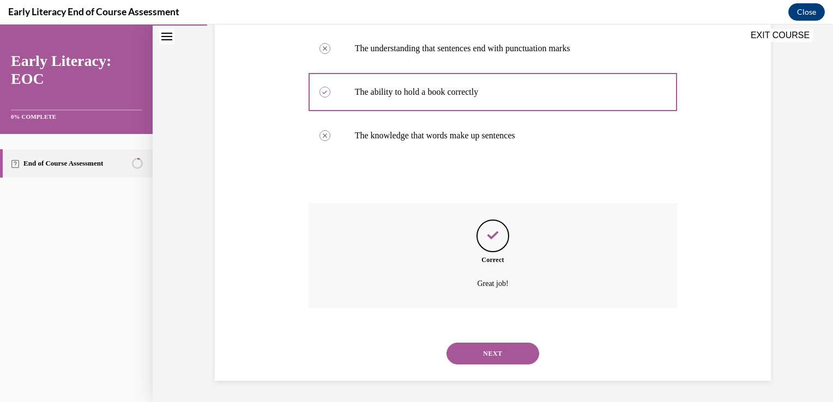
click at [489, 352] on button "NEXT" at bounding box center [493, 354] width 93 height 22
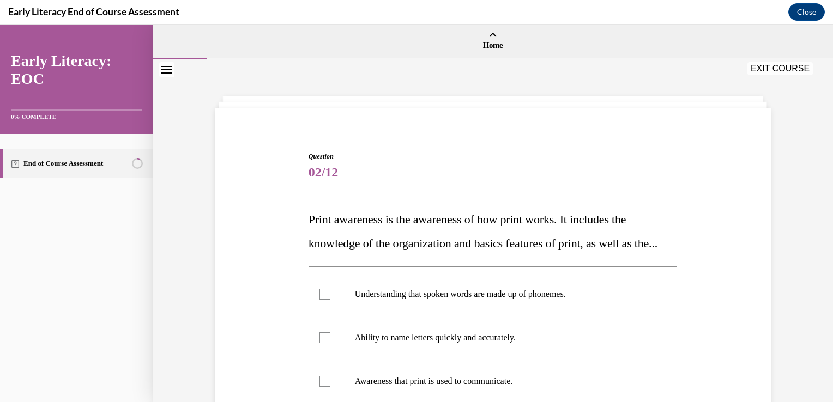
scroll to position [55, 0]
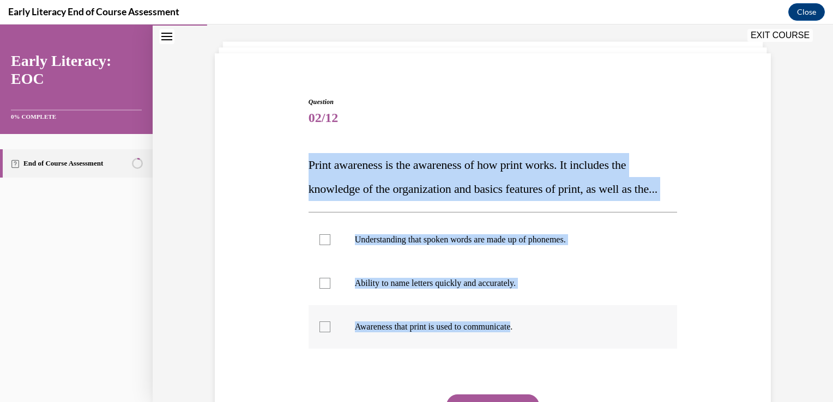
drag, startPoint x: 303, startPoint y: 158, endPoint x: 520, endPoint y: 351, distance: 290.1
click at [520, 351] on div "Question 02/12 Print awareness is the awareness of how print works. It includes…" at bounding box center [493, 283] width 375 height 404
drag, startPoint x: 520, startPoint y: 351, endPoint x: 552, endPoint y: 192, distance: 162.6
copy div "Print awareness is the awareness of how print works. It includes the knowledge …"
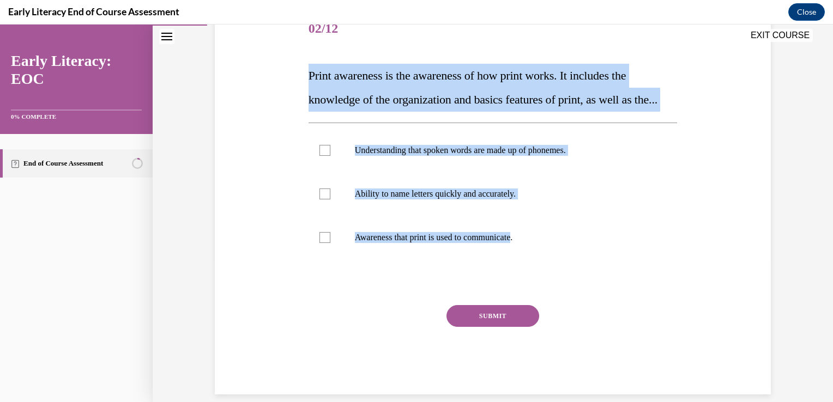
scroll to position [164, 0]
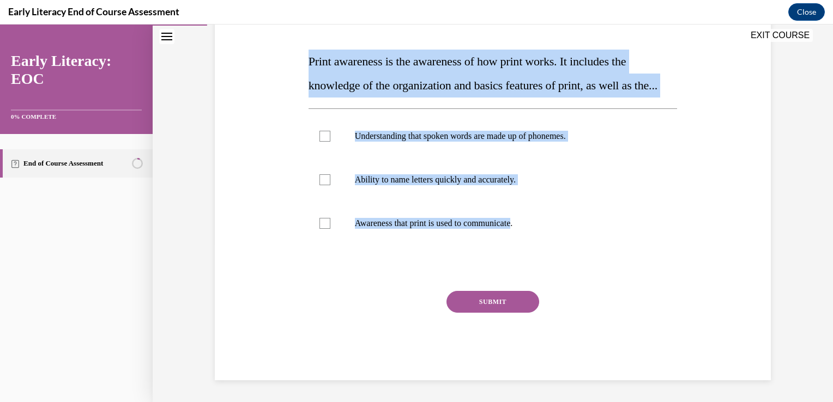
copy div "Print awareness is the awareness of how print works. It includes the knowledge …"
click at [320, 229] on div at bounding box center [325, 223] width 11 height 11
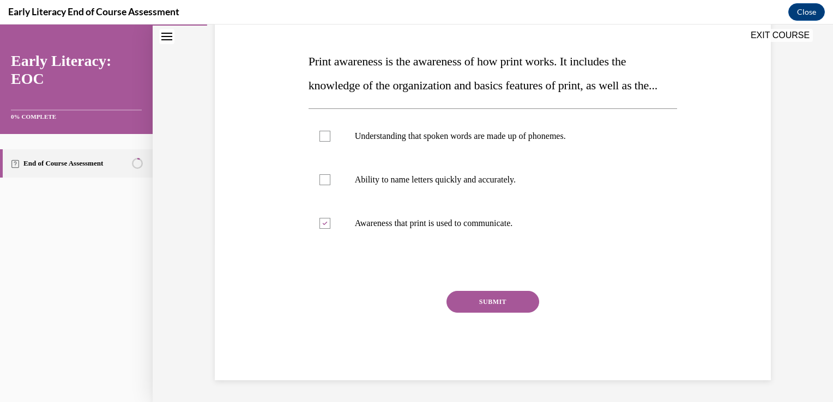
click at [498, 313] on button "SUBMIT" at bounding box center [493, 302] width 93 height 22
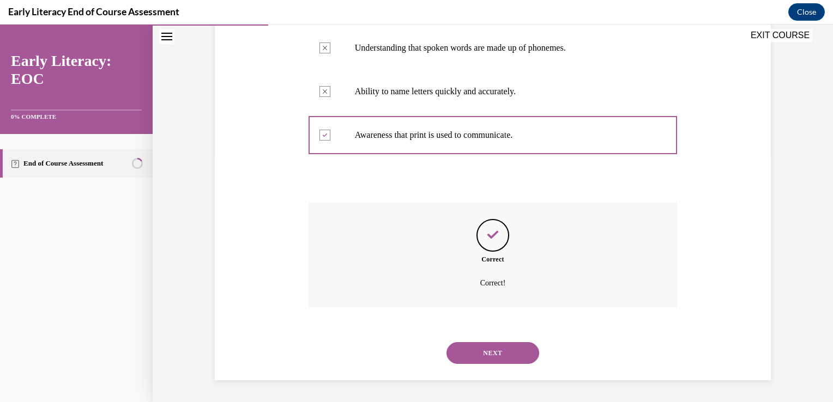
scroll to position [270, 0]
click at [490, 350] on button "NEXT" at bounding box center [493, 353] width 93 height 22
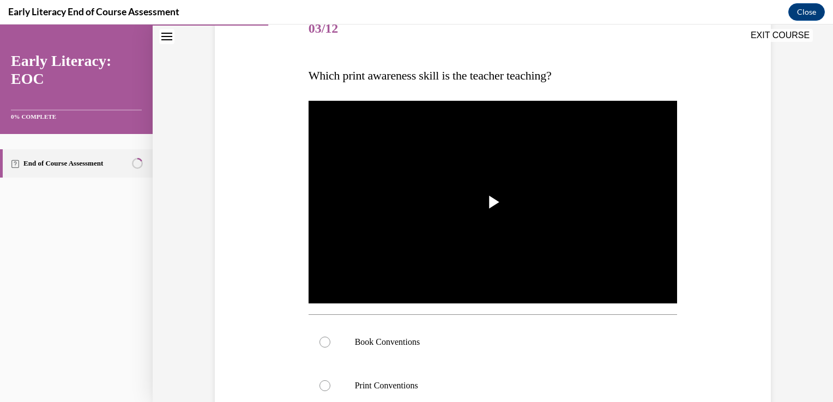
scroll to position [164, 0]
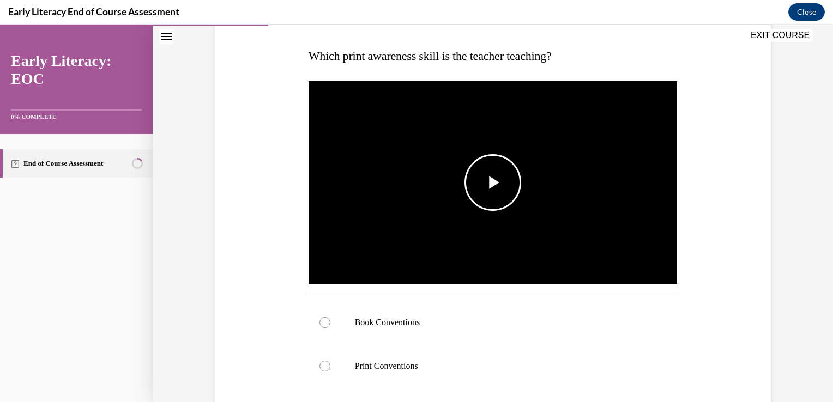
click at [493, 183] on span "Video player" at bounding box center [493, 183] width 0 height 0
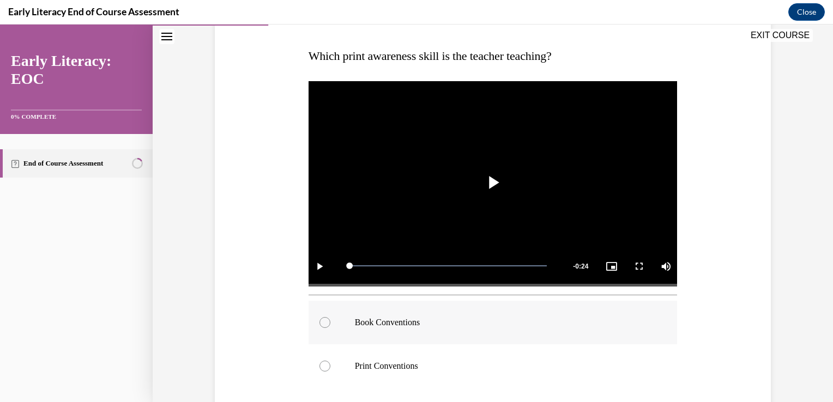
click at [320, 324] on div at bounding box center [325, 322] width 11 height 11
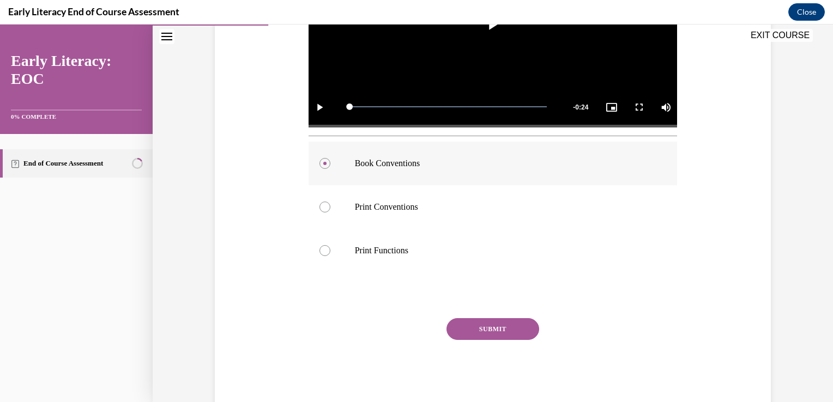
scroll to position [327, 0]
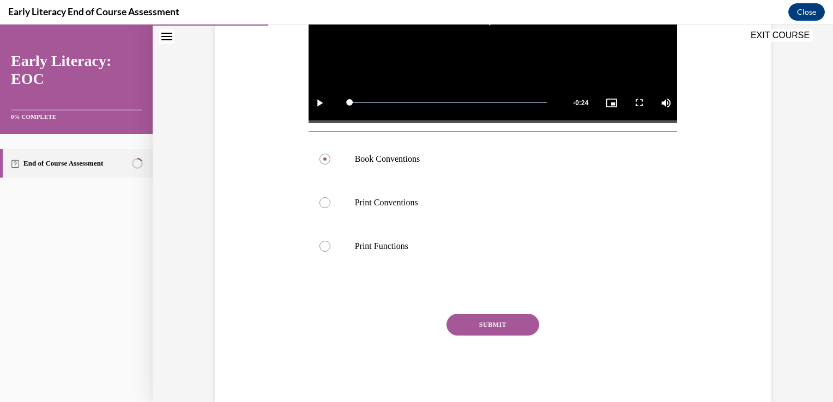
click at [483, 326] on button "SUBMIT" at bounding box center [493, 325] width 93 height 22
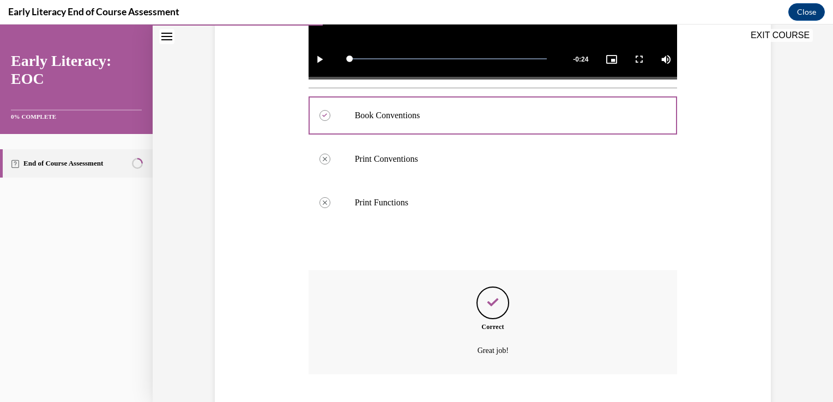
scroll to position [437, 0]
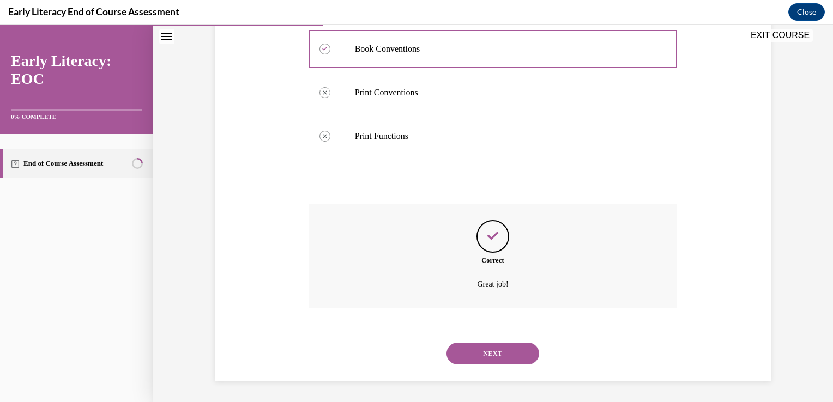
click at [489, 353] on button "NEXT" at bounding box center [493, 354] width 93 height 22
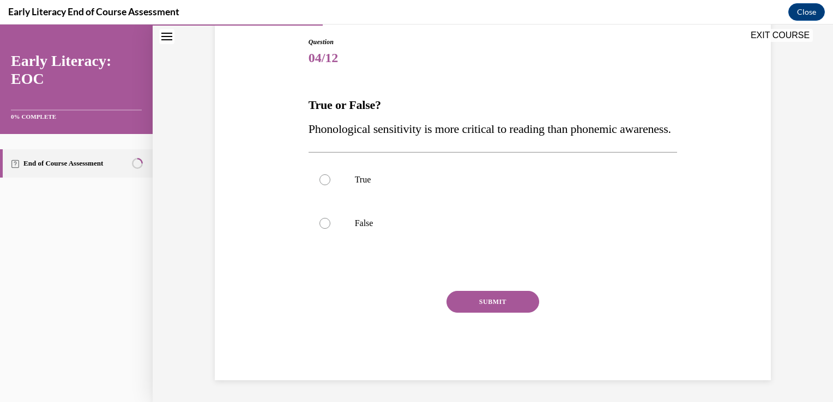
scroll to position [121, 0]
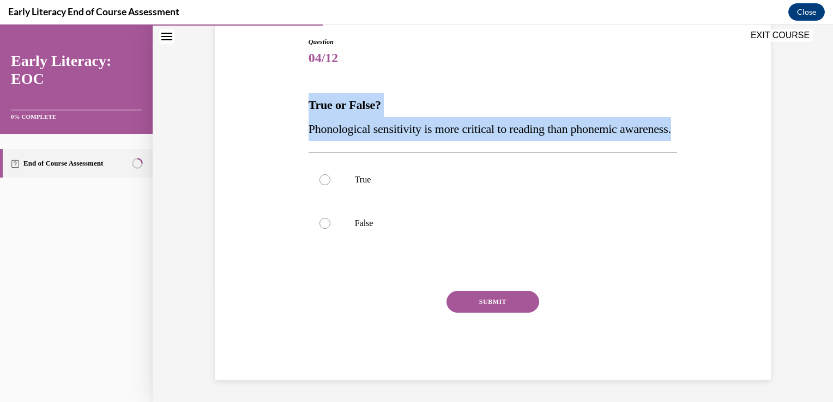
drag, startPoint x: 304, startPoint y: 90, endPoint x: 365, endPoint y: 154, distance: 88.3
click at [365, 141] on div "True or False? Phonological sensitivity is more critical to reading than phonem…" at bounding box center [493, 117] width 369 height 48
copy div "True or False? Phonological sensitivity is more critical to reading than phonem…"
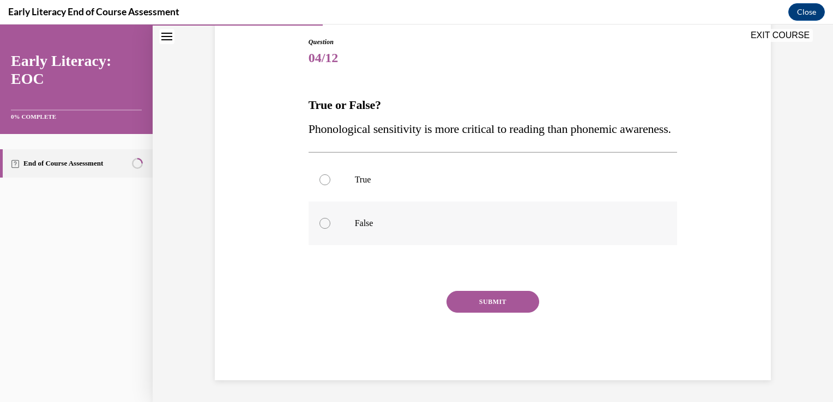
click at [321, 229] on div at bounding box center [325, 223] width 11 height 11
click at [486, 313] on button "SUBMIT" at bounding box center [493, 302] width 93 height 22
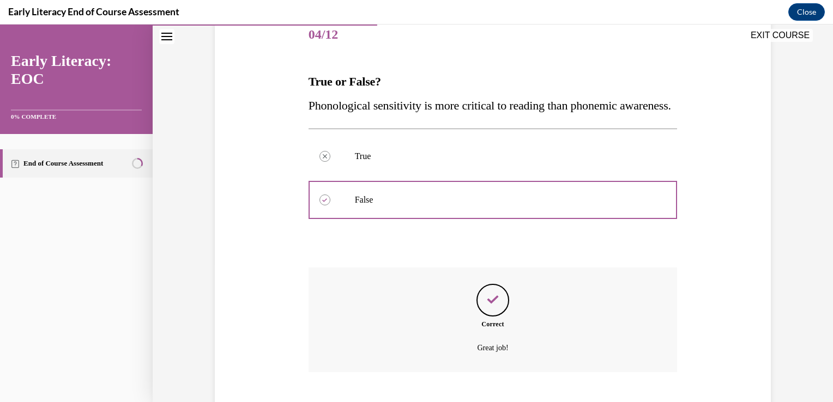
scroll to position [226, 0]
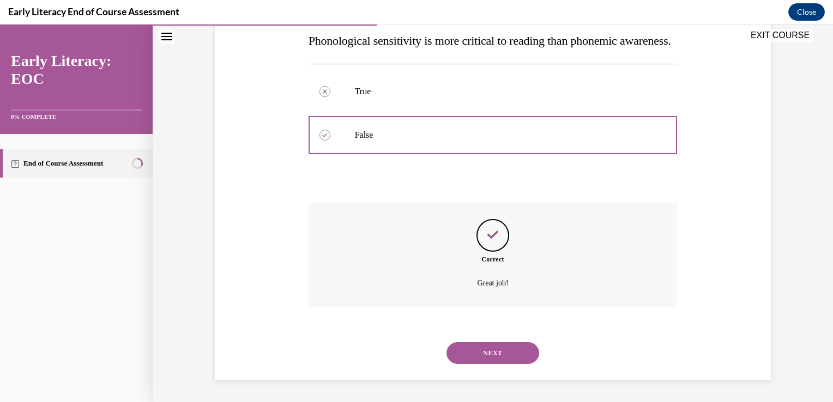
click at [492, 351] on button "NEXT" at bounding box center [493, 353] width 93 height 22
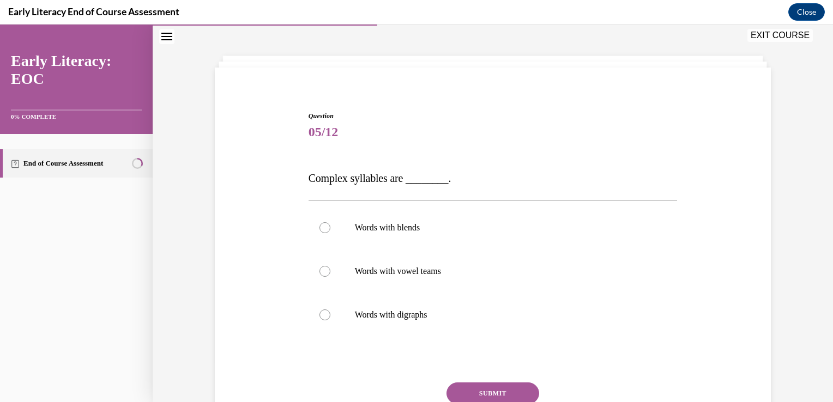
scroll to position [67, 0]
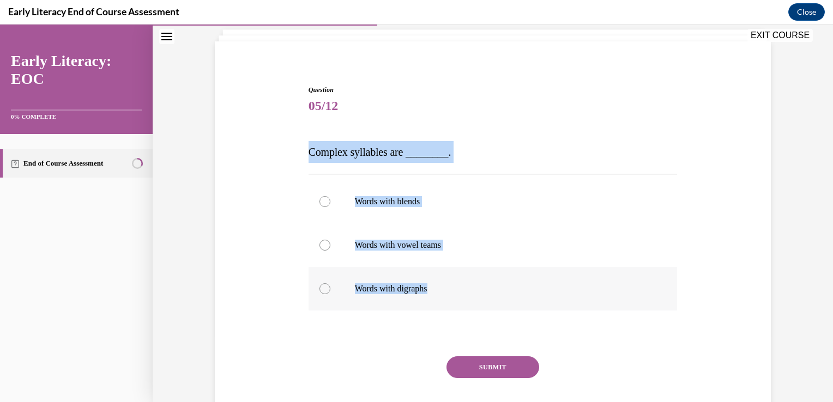
drag, startPoint x: 301, startPoint y: 157, endPoint x: 452, endPoint y: 293, distance: 202.7
click at [452, 293] on div "Question 05/12 Complex syllables are ________. Words with blends Words with vow…" at bounding box center [493, 249] width 562 height 394
drag, startPoint x: 452, startPoint y: 293, endPoint x: 403, endPoint y: 157, distance: 144.2
click at [321, 199] on div at bounding box center [325, 201] width 11 height 11
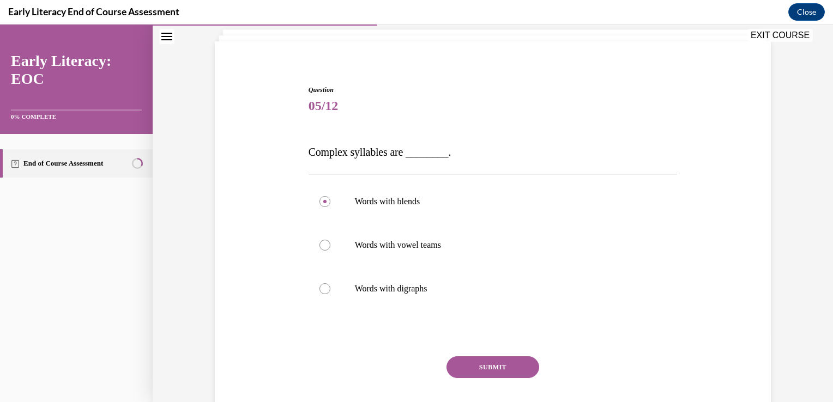
click at [476, 369] on button "SUBMIT" at bounding box center [493, 368] width 93 height 22
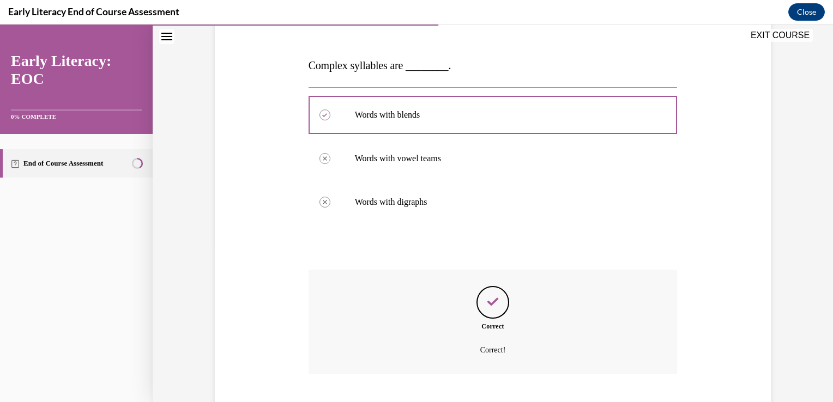
scroll to position [220, 0]
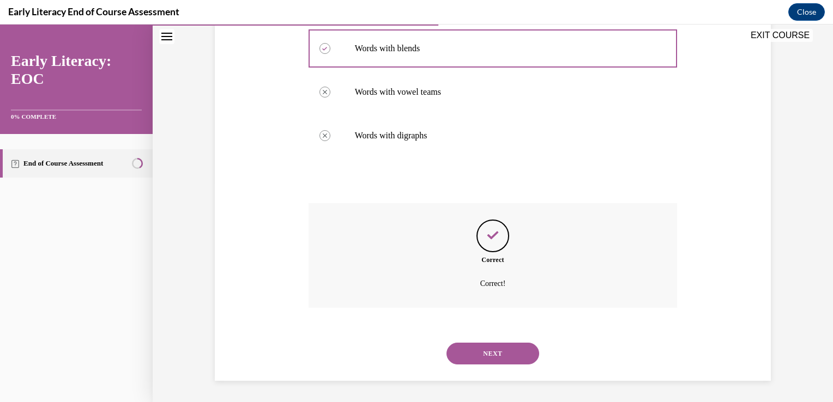
click at [480, 353] on button "NEXT" at bounding box center [493, 354] width 93 height 22
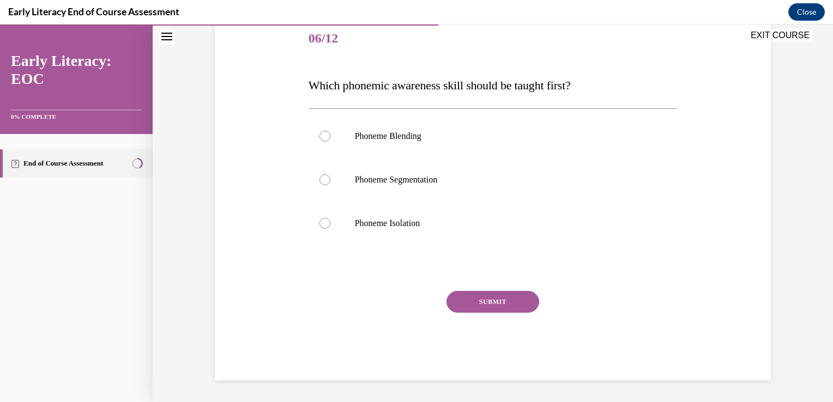
scroll to position [121, 0]
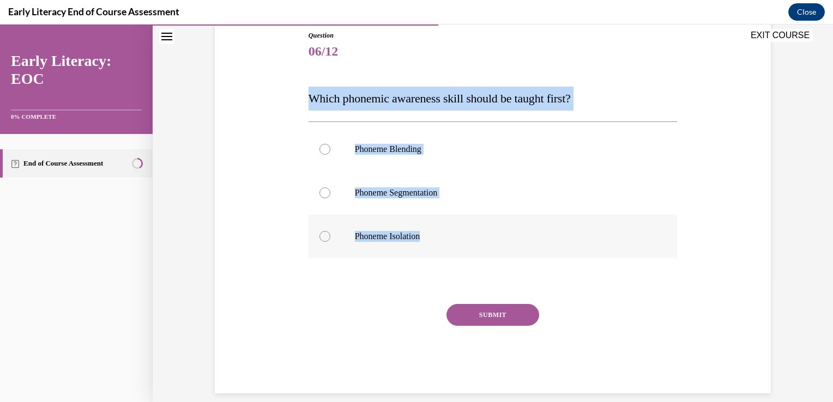
drag, startPoint x: 300, startPoint y: 100, endPoint x: 570, endPoint y: 239, distance: 304.2
click at [570, 239] on div "Question 06/12 Which phonemic awareness skill should be taught first? Phoneme B…" at bounding box center [493, 196] width 562 height 396
click at [323, 237] on div at bounding box center [325, 236] width 11 height 11
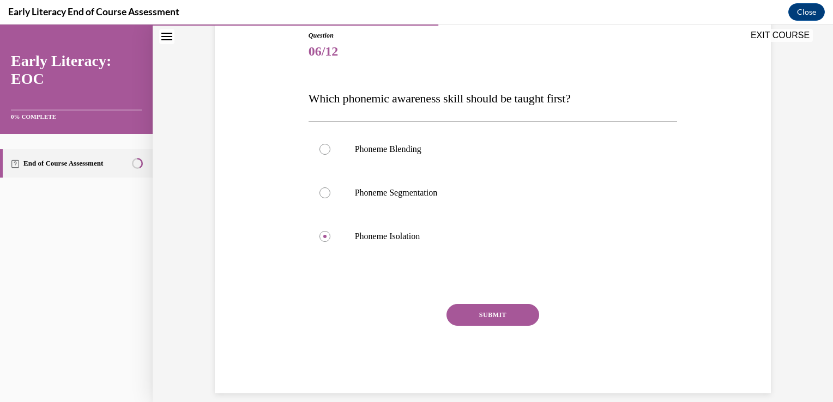
click at [491, 320] on button "SUBMIT" at bounding box center [493, 315] width 93 height 22
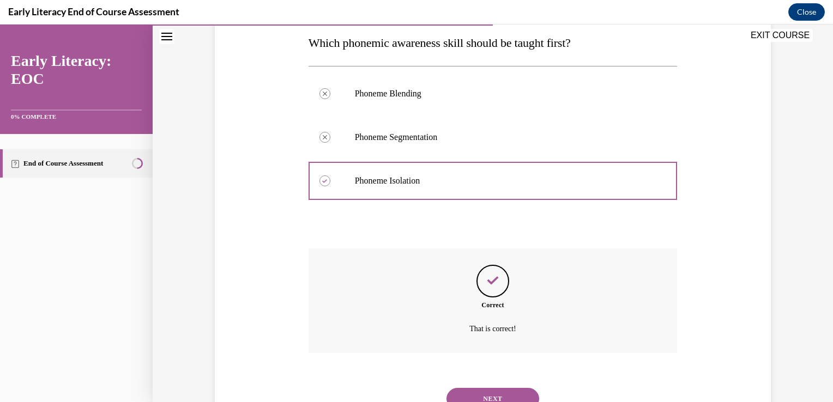
scroll to position [222, 0]
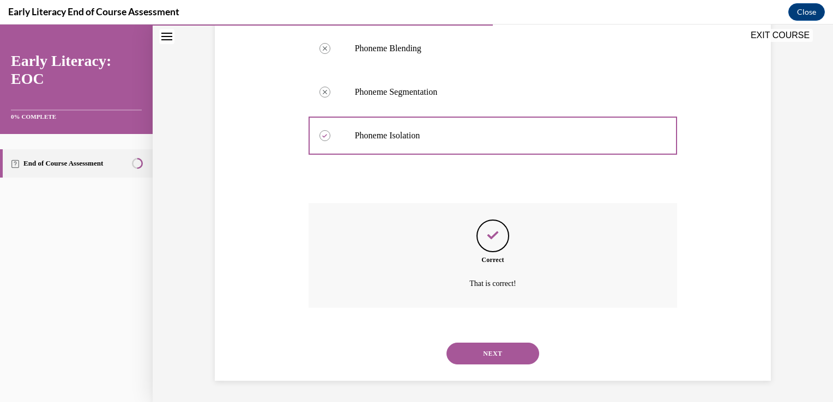
click at [491, 350] on button "NEXT" at bounding box center [493, 354] width 93 height 22
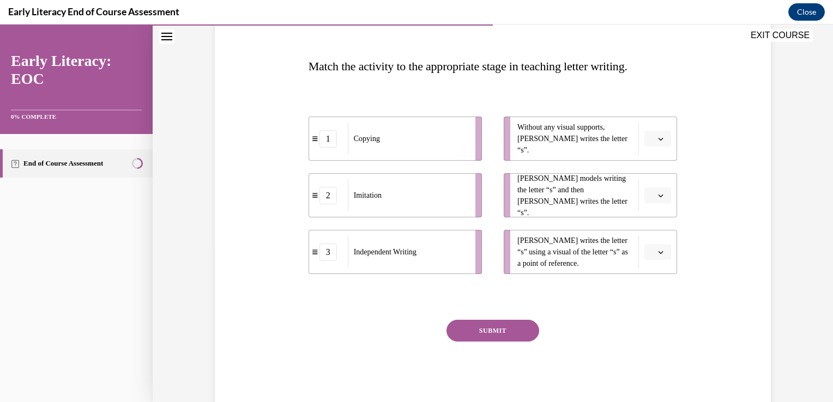
scroll to position [164, 0]
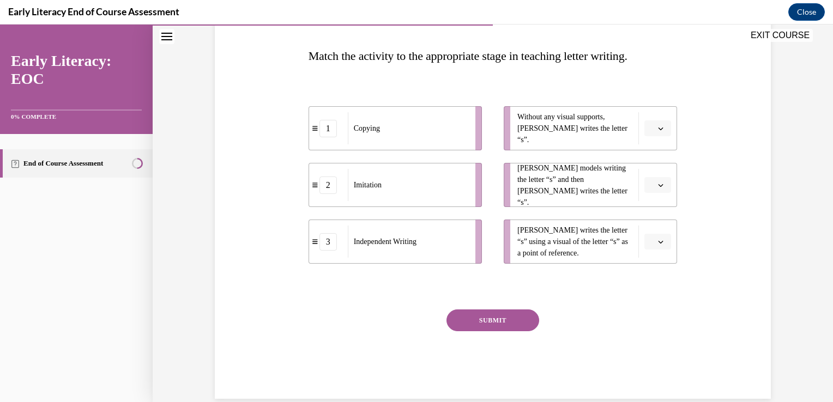
click at [658, 127] on icon "button" at bounding box center [660, 128] width 5 height 5
click at [655, 214] on div "3" at bounding box center [652, 218] width 27 height 22
click at [657, 185] on span "button" at bounding box center [661, 186] width 8 height 8
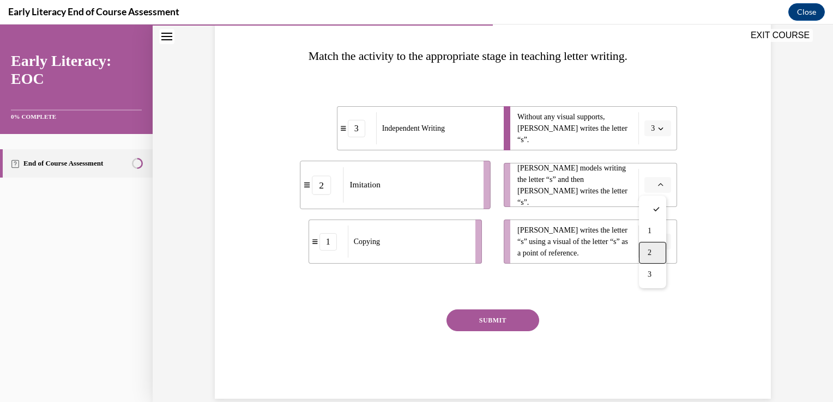
click at [653, 248] on div "2" at bounding box center [652, 253] width 27 height 22
click at [657, 239] on span "button" at bounding box center [661, 242] width 8 height 8
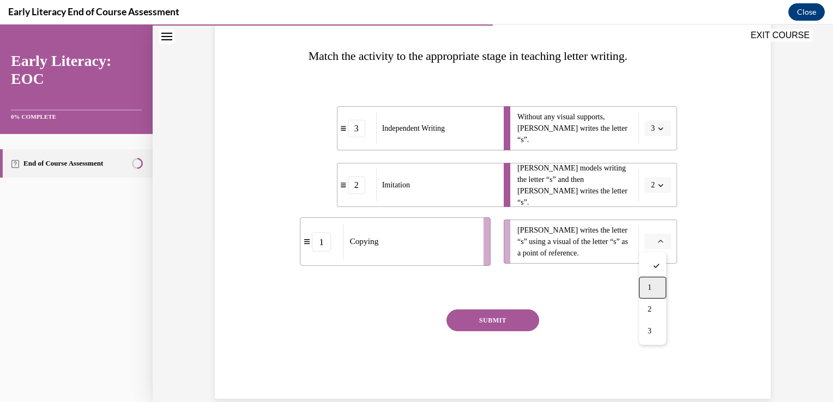
click at [650, 284] on span "1" at bounding box center [650, 288] width 4 height 9
click at [491, 322] on button "SUBMIT" at bounding box center [493, 321] width 93 height 22
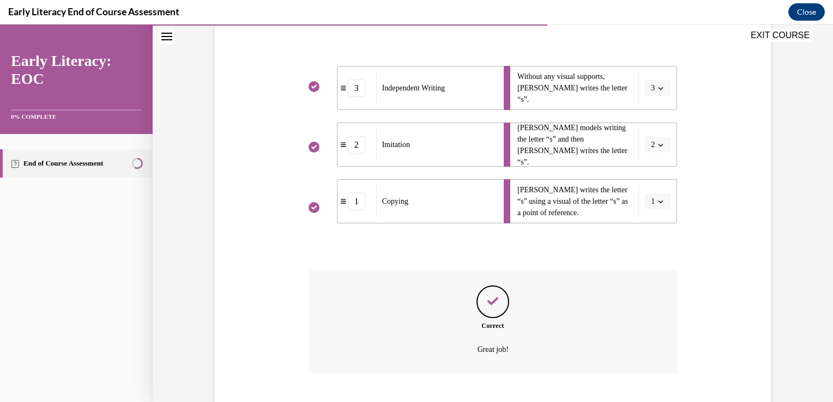
scroll to position [270, 0]
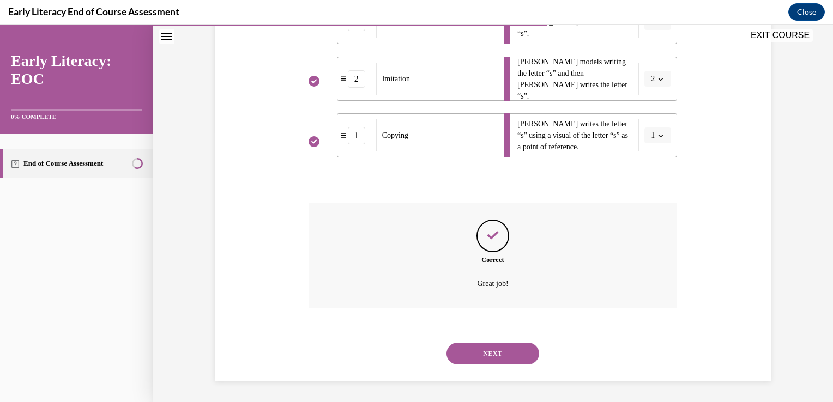
click at [489, 354] on button "NEXT" at bounding box center [493, 354] width 93 height 22
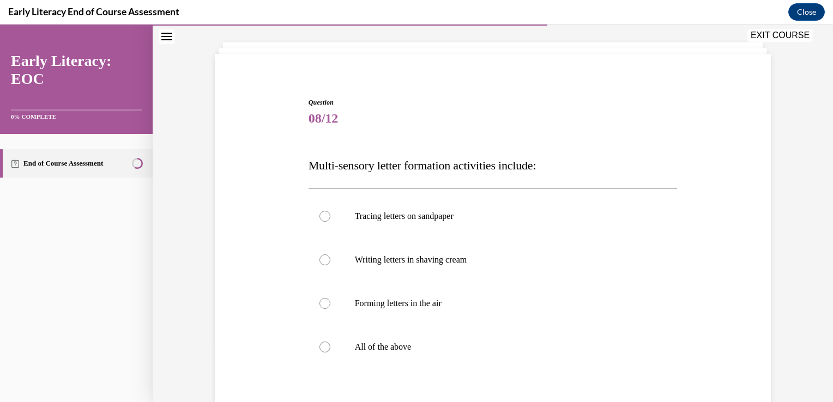
scroll to position [55, 0]
click at [320, 348] on div at bounding box center [325, 346] width 11 height 11
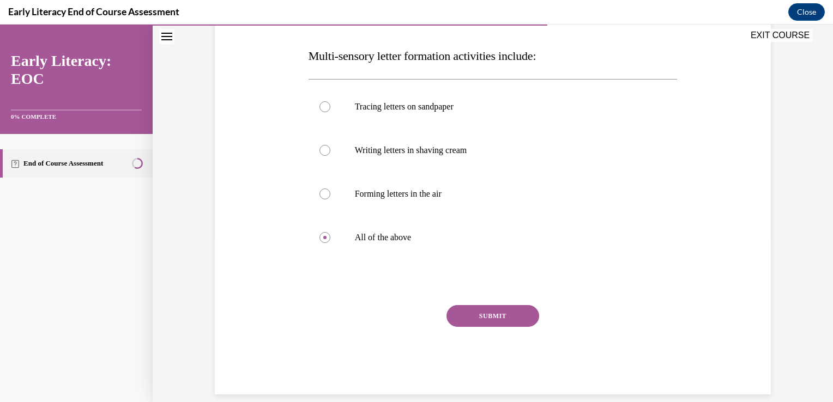
click at [482, 312] on button "SUBMIT" at bounding box center [493, 316] width 93 height 22
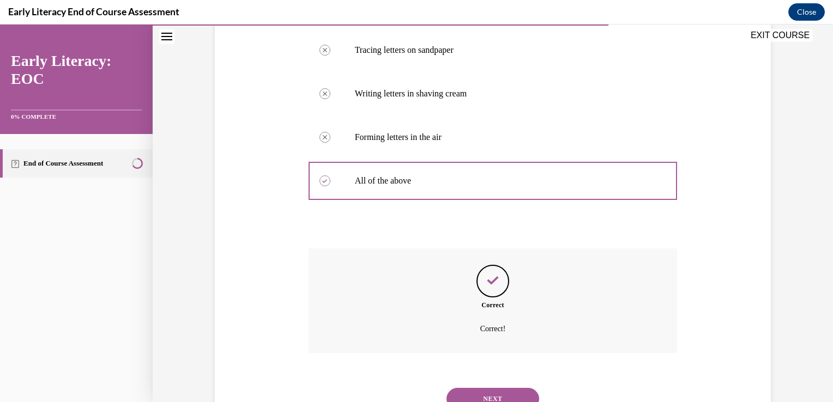
scroll to position [266, 0]
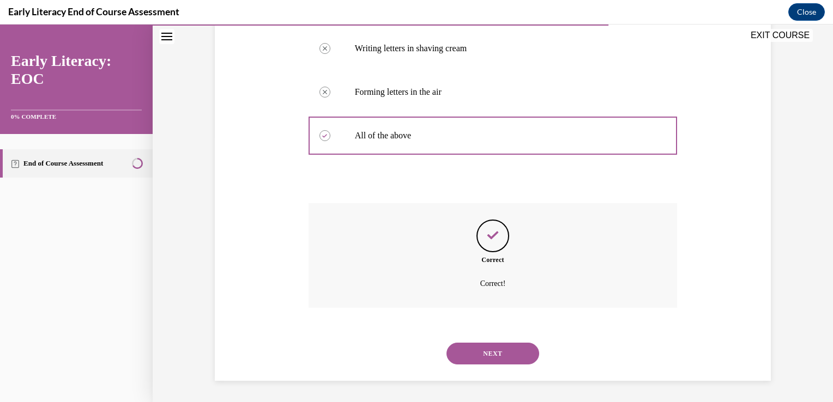
click at [484, 357] on button "NEXT" at bounding box center [493, 354] width 93 height 22
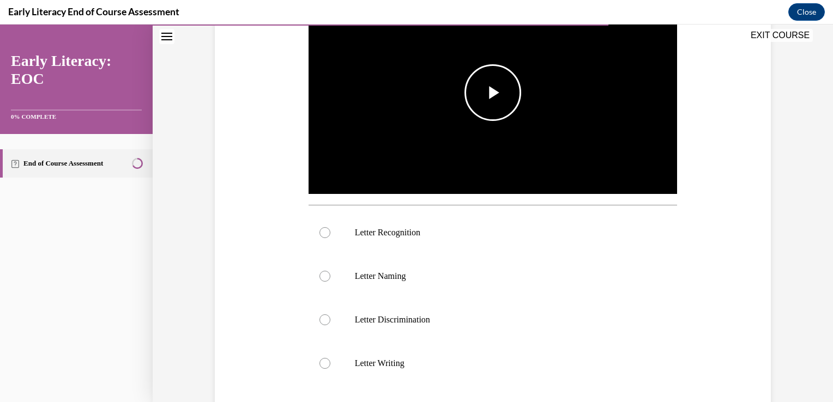
scroll to position [273, 0]
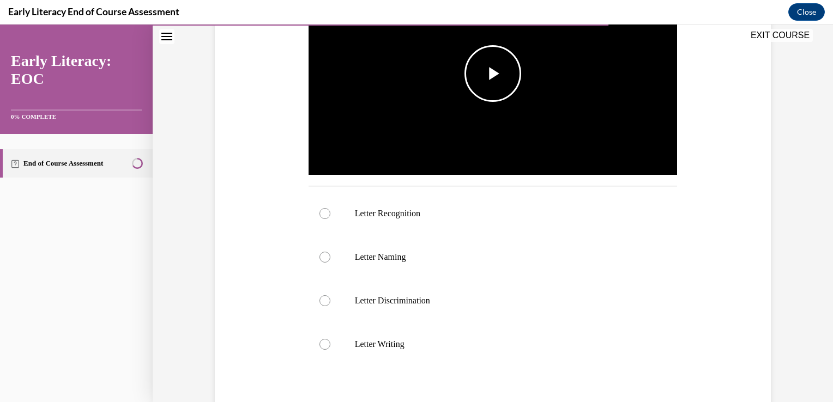
click at [493, 74] on span "Video player" at bounding box center [493, 74] width 0 height 0
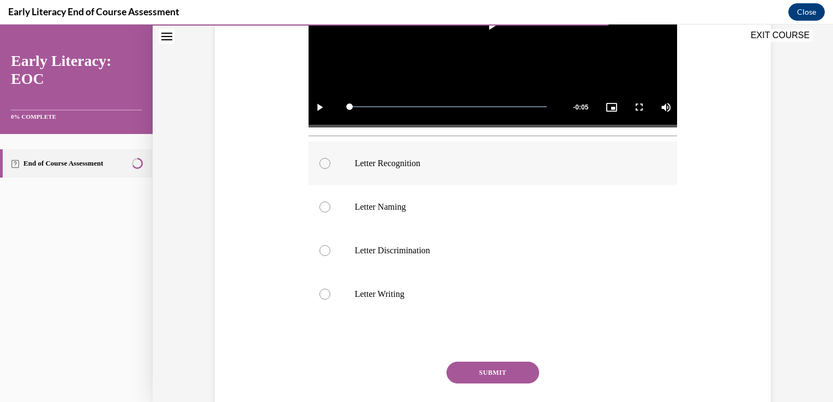
scroll to position [327, 0]
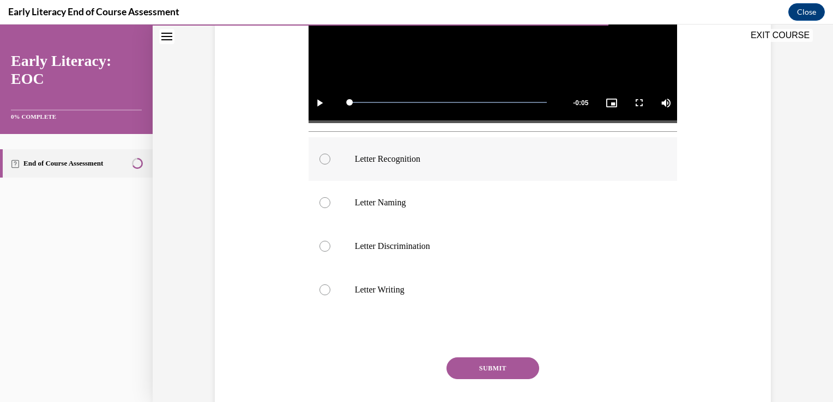
click at [320, 157] on div at bounding box center [325, 159] width 11 height 11
click at [459, 364] on button "SUBMIT" at bounding box center [493, 369] width 93 height 22
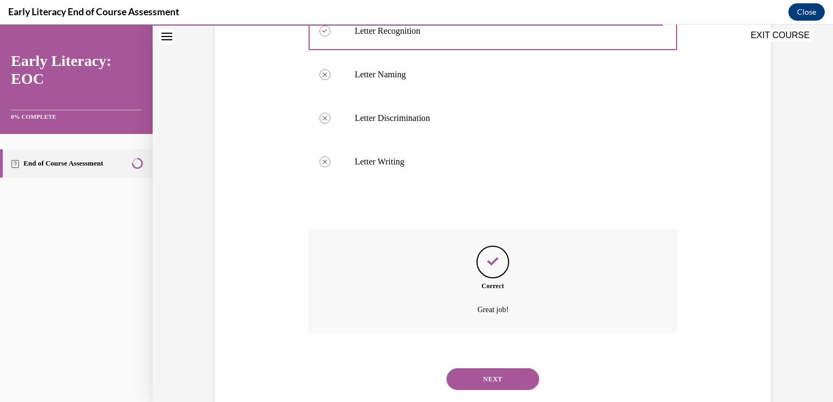
scroll to position [481, 0]
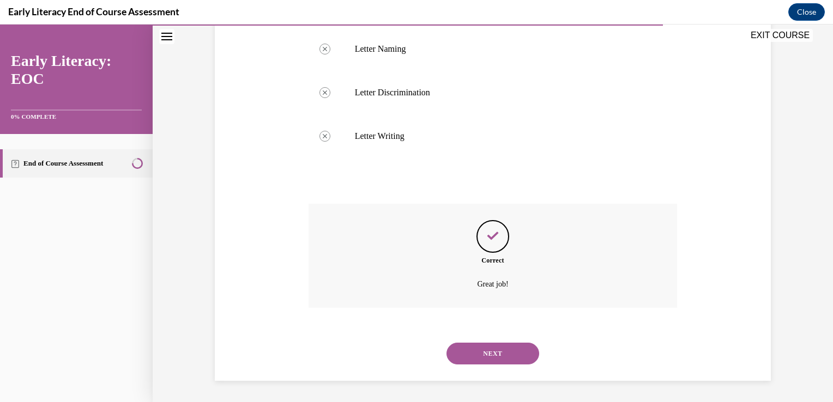
click at [456, 351] on button "NEXT" at bounding box center [493, 354] width 93 height 22
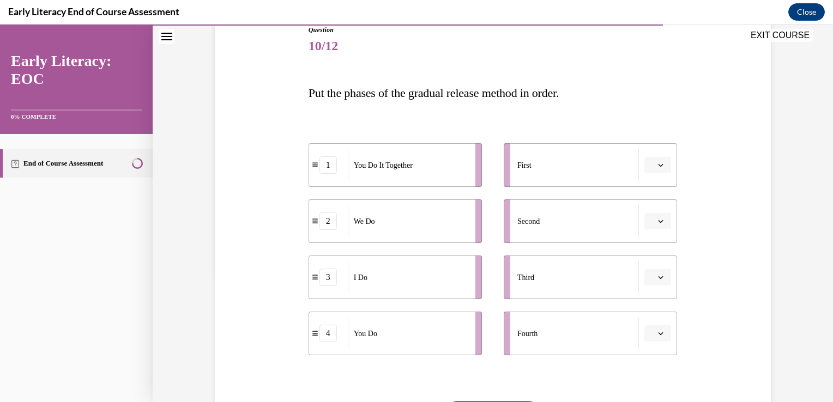
scroll to position [164, 0]
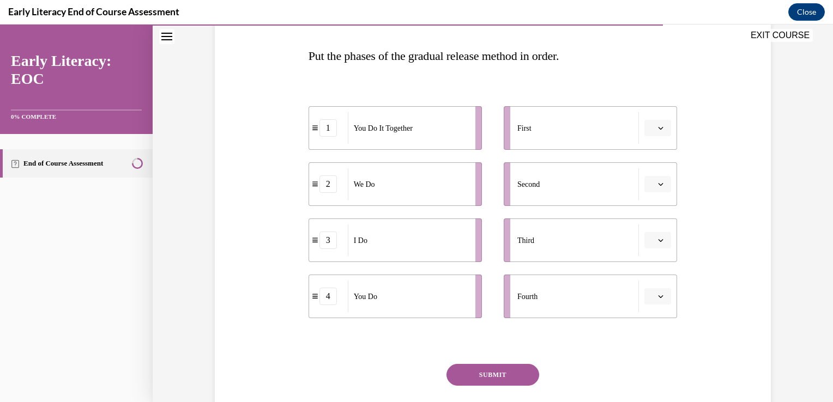
click at [657, 242] on span "button" at bounding box center [661, 241] width 8 height 8
click at [654, 285] on div "1" at bounding box center [652, 287] width 27 height 22
click at [658, 184] on icon "button" at bounding box center [660, 184] width 5 height 5
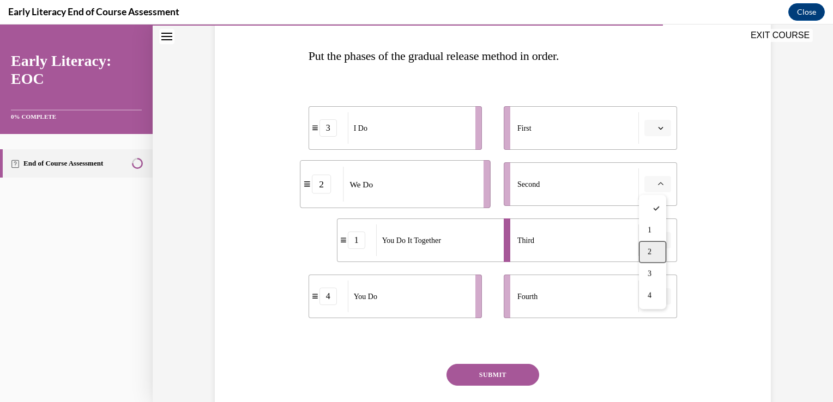
click at [651, 248] on span "2" at bounding box center [650, 252] width 4 height 9
click at [657, 239] on span "button" at bounding box center [661, 241] width 8 height 8
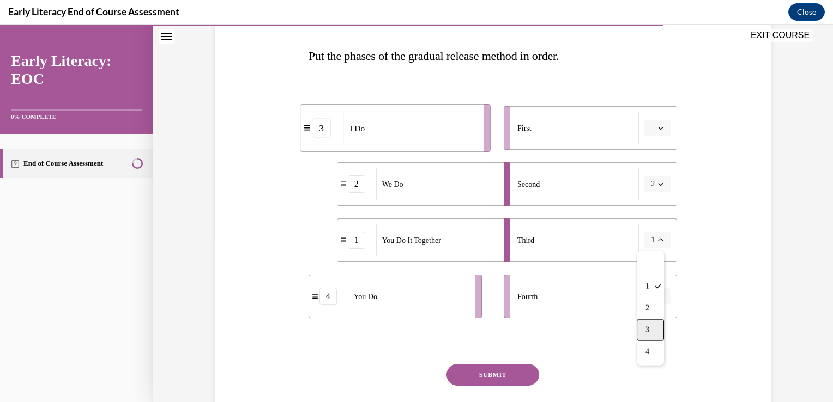
click at [653, 329] on div "3" at bounding box center [650, 331] width 27 height 22
click at [659, 297] on icon "button" at bounding box center [661, 297] width 5 height 3
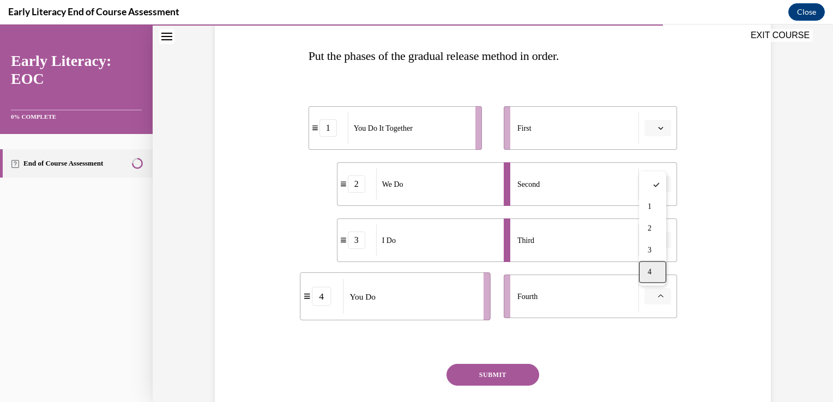
click at [655, 271] on div "4" at bounding box center [652, 272] width 27 height 22
click at [351, 247] on div "3" at bounding box center [356, 240] width 17 height 17
click at [659, 241] on icon "button" at bounding box center [660, 240] width 5 height 5
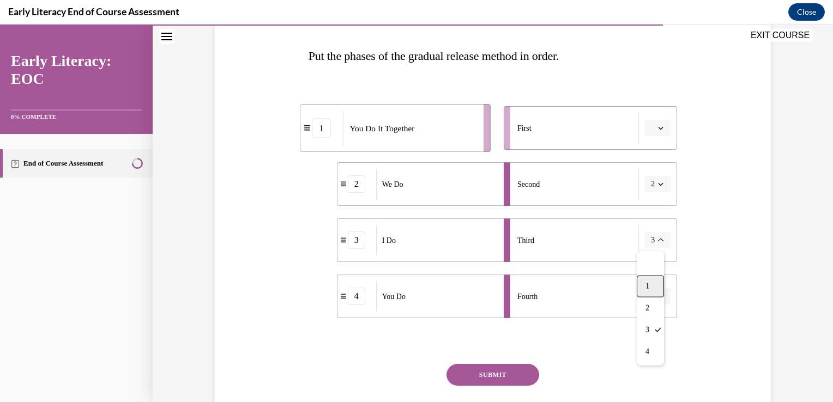
click at [659, 284] on div "1" at bounding box center [650, 287] width 27 height 22
click at [657, 127] on span "button" at bounding box center [661, 128] width 8 height 8
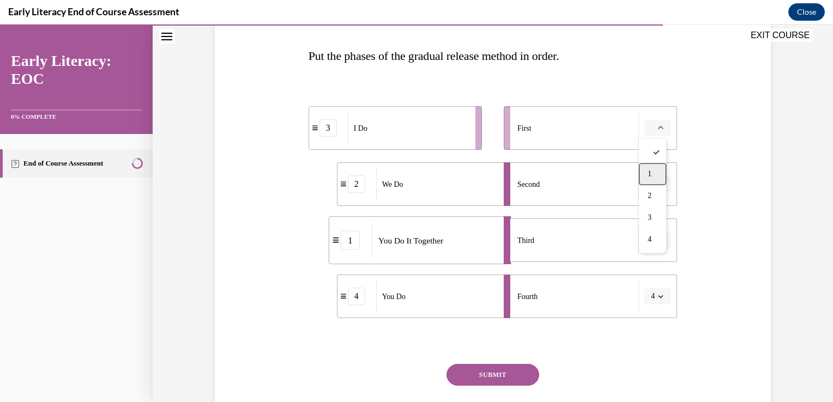
click at [654, 174] on div "1" at bounding box center [652, 175] width 27 height 22
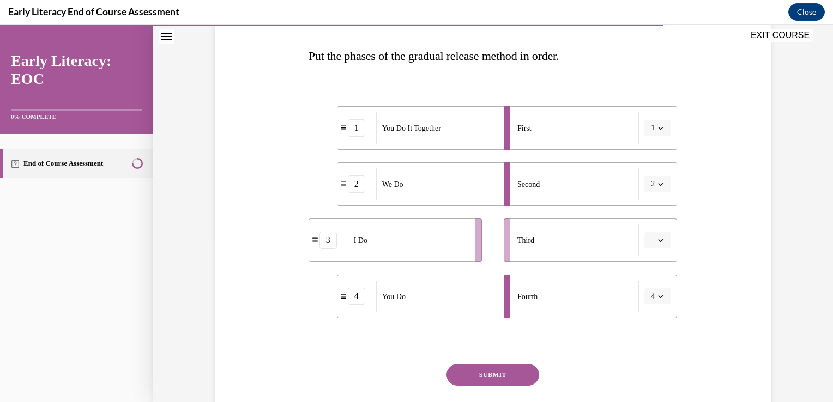
click at [662, 245] on button "button" at bounding box center [658, 240] width 27 height 16
click at [653, 285] on div "1" at bounding box center [652, 287] width 27 height 22
click at [657, 244] on span "button" at bounding box center [661, 241] width 8 height 8
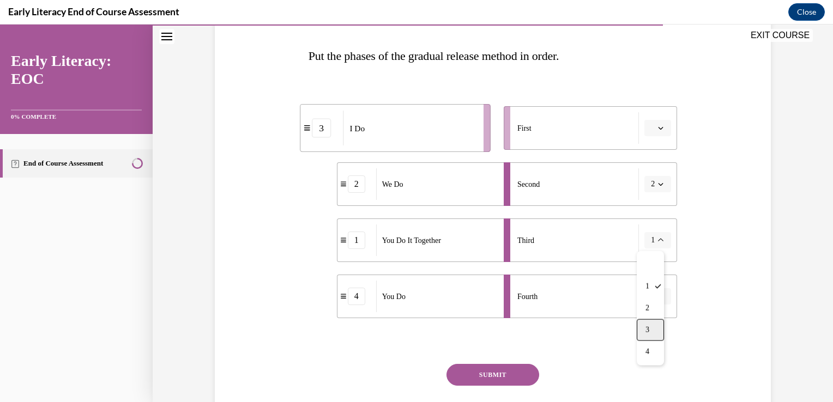
click at [653, 326] on div "3" at bounding box center [650, 331] width 27 height 22
click at [663, 128] on button "button" at bounding box center [658, 128] width 27 height 16
drag, startPoint x: 600, startPoint y: 358, endPoint x: 630, endPoint y: 309, distance: 57.5
click at [604, 351] on div "Question 10/12 Put the phases of the gradual release method in order. 1 You Do …" at bounding box center [493, 221] width 369 height 466
click at [646, 237] on button "3" at bounding box center [658, 240] width 27 height 16
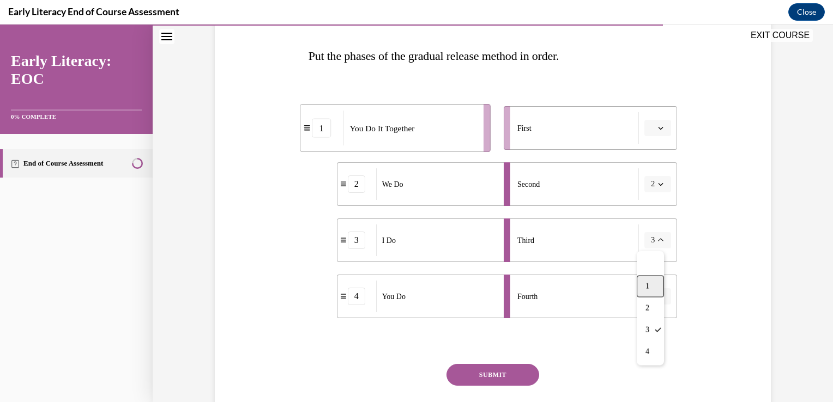
click at [652, 285] on div "1" at bounding box center [650, 287] width 27 height 22
click at [486, 374] on button "SUBMIT" at bounding box center [493, 375] width 93 height 22
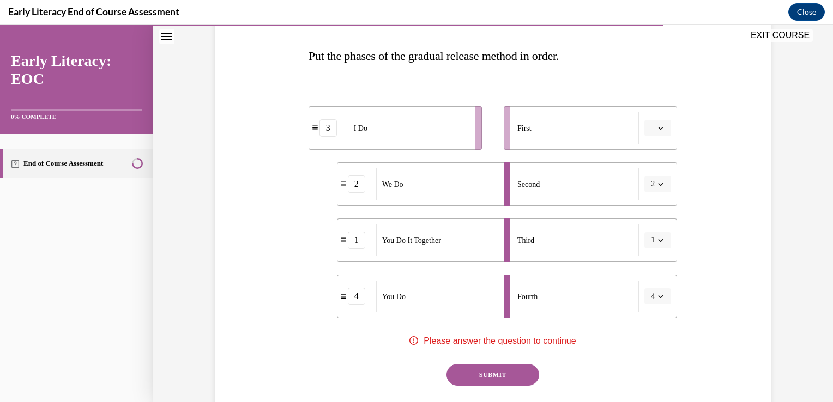
click at [658, 130] on icon "button" at bounding box center [660, 127] width 5 height 5
click at [652, 170] on span "1" at bounding box center [650, 174] width 4 height 9
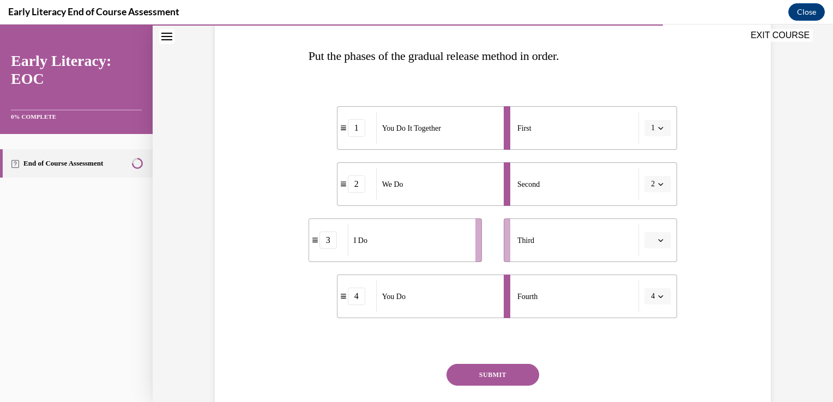
click at [657, 243] on span "button" at bounding box center [661, 241] width 8 height 8
click at [646, 289] on div "1" at bounding box center [652, 287] width 27 height 22
click at [495, 380] on button "SUBMIT" at bounding box center [493, 375] width 93 height 22
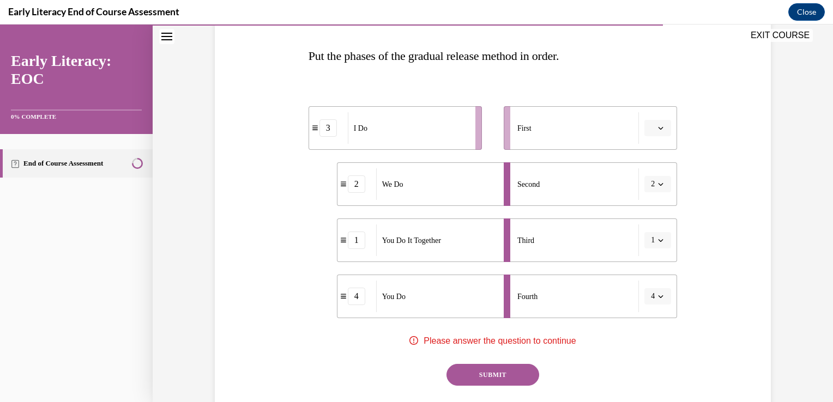
click at [651, 293] on span "4" at bounding box center [653, 296] width 4 height 11
click at [652, 247] on div "3" at bounding box center [650, 250] width 27 height 22
click at [661, 296] on span "button" at bounding box center [661, 297] width 8 height 8
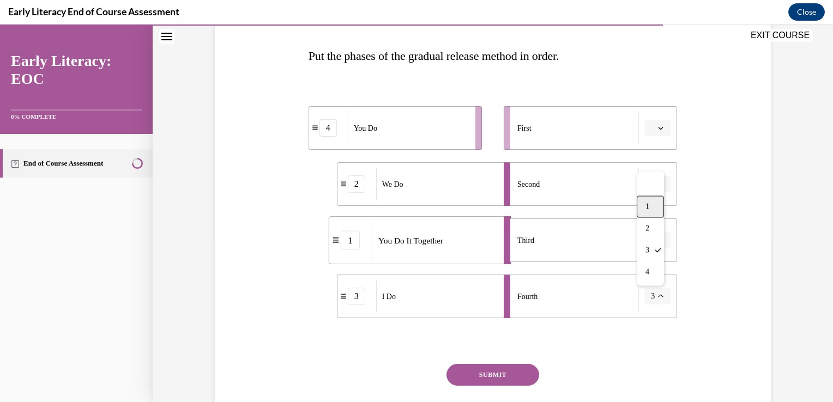
click at [648, 205] on span "1" at bounding box center [648, 206] width 4 height 9
click at [658, 238] on icon "button" at bounding box center [660, 240] width 5 height 5
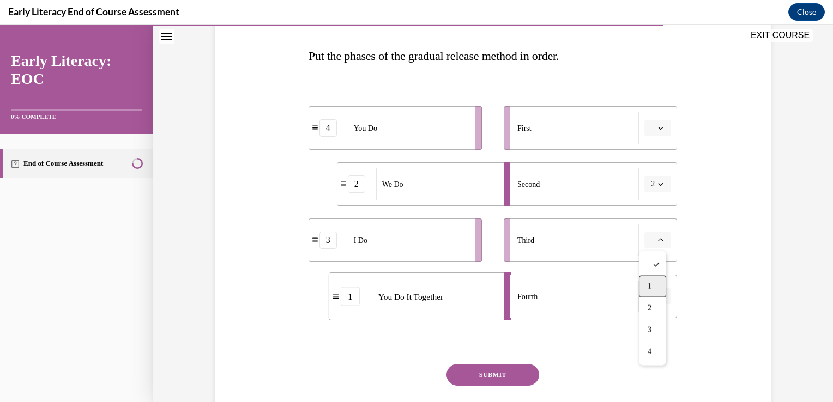
click at [654, 287] on div "1" at bounding box center [652, 287] width 27 height 22
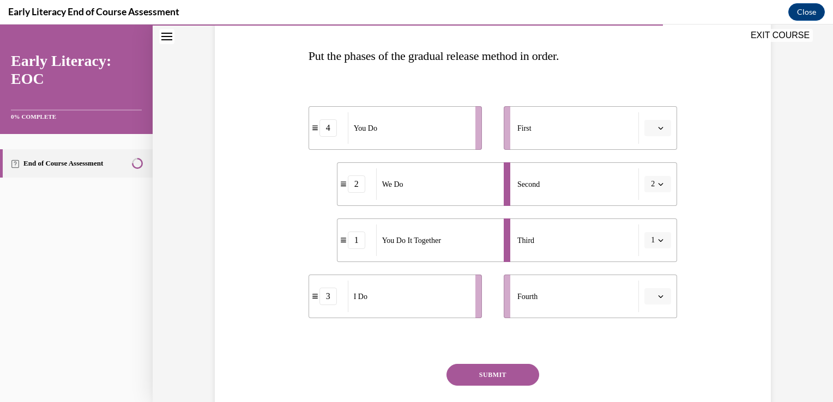
click at [658, 123] on button "button" at bounding box center [658, 128] width 27 height 16
click at [648, 238] on span "4" at bounding box center [650, 240] width 4 height 9
click at [658, 295] on icon "button" at bounding box center [660, 296] width 5 height 5
click at [651, 251] on span "3" at bounding box center [650, 250] width 4 height 9
click at [493, 376] on button "SUBMIT" at bounding box center [493, 375] width 93 height 22
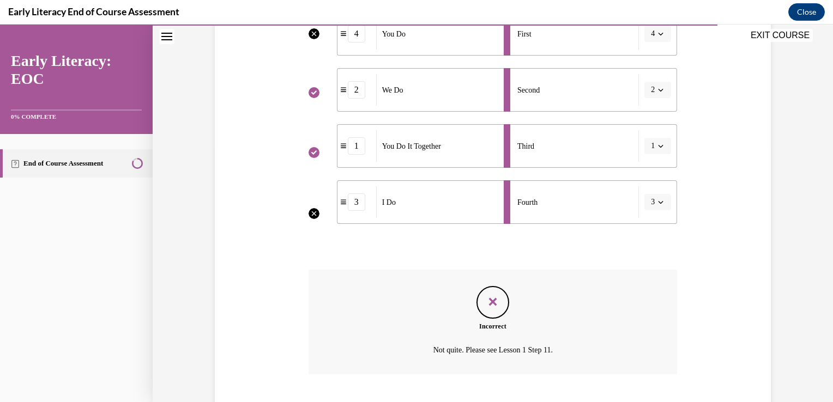
scroll to position [324, 0]
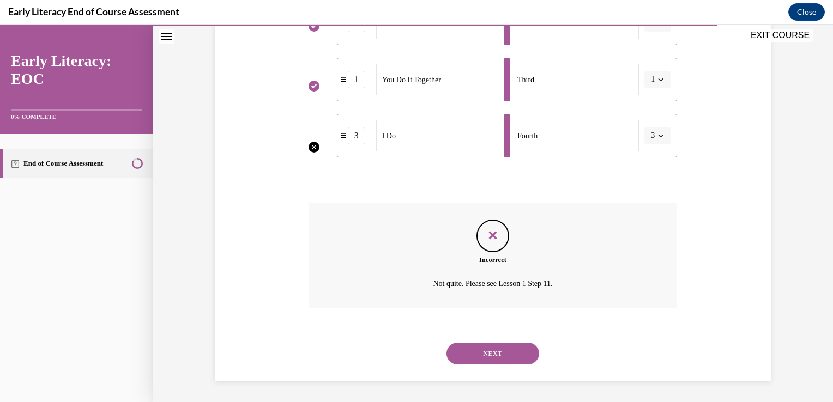
click at [500, 351] on button "NEXT" at bounding box center [493, 354] width 93 height 22
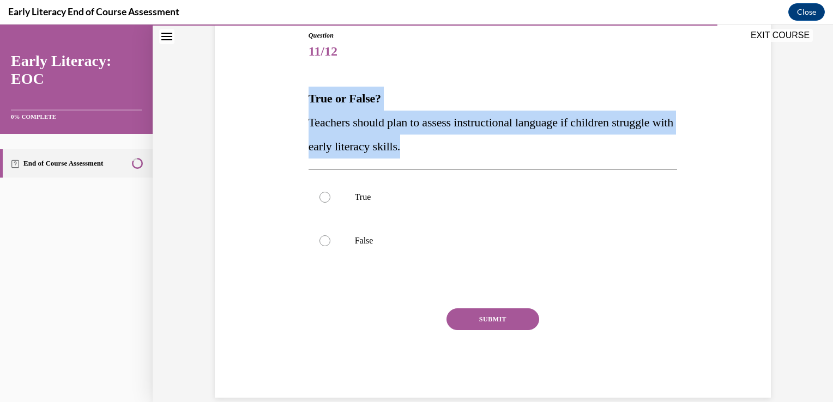
drag, startPoint x: 304, startPoint y: 94, endPoint x: 425, endPoint y: 155, distance: 135.6
click at [425, 155] on div "True or False? Teachers should plan to assess instructional language if childre…" at bounding box center [493, 123] width 369 height 72
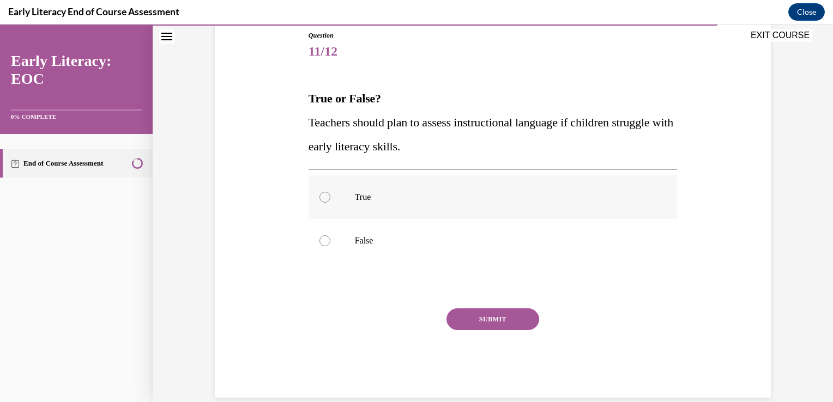
click at [323, 201] on div at bounding box center [325, 197] width 11 height 11
click at [476, 318] on button "SUBMIT" at bounding box center [493, 320] width 93 height 22
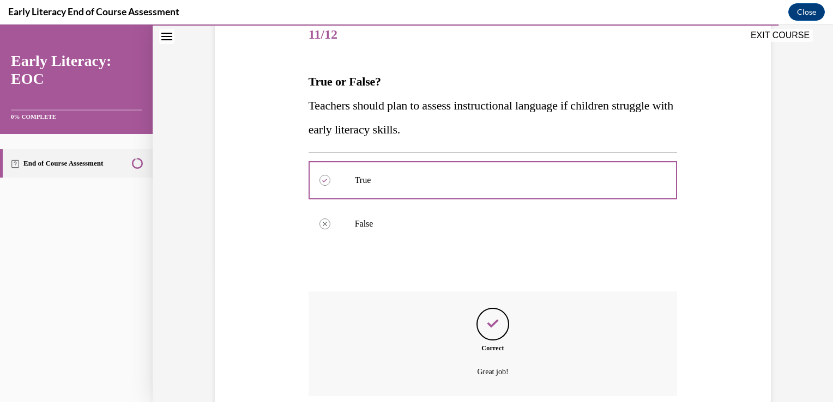
scroll to position [226, 0]
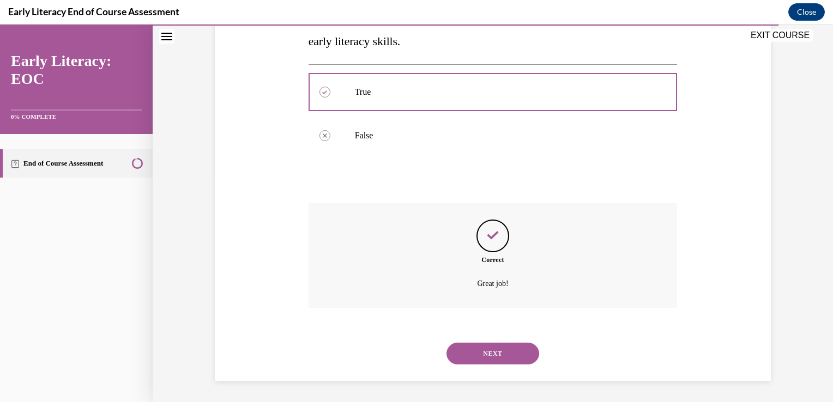
click at [486, 356] on button "NEXT" at bounding box center [493, 354] width 93 height 22
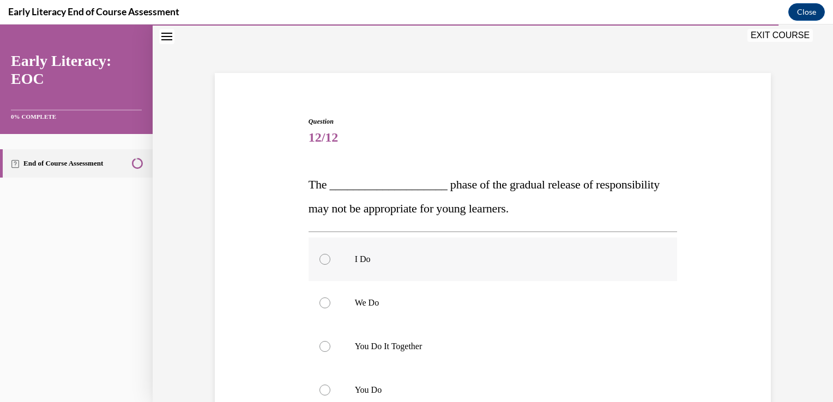
scroll to position [55, 0]
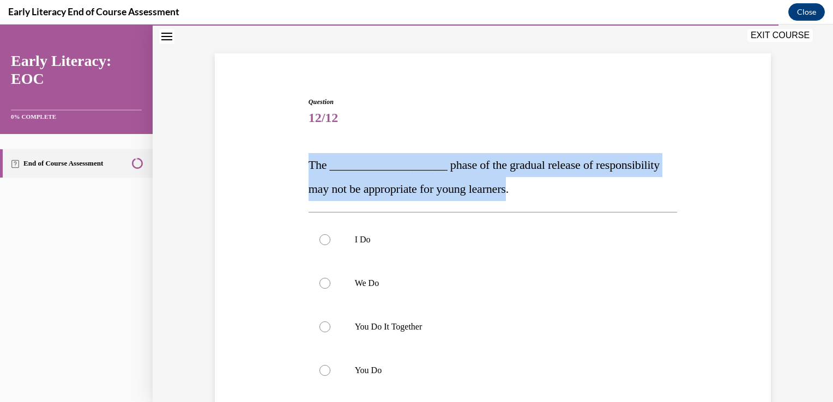
drag, startPoint x: 299, startPoint y: 158, endPoint x: 496, endPoint y: 190, distance: 200.0
click at [496, 190] on div "Question 12/12 The ____________________ phase of the gradual release of respons…" at bounding box center [493, 296] width 562 height 464
drag, startPoint x: 496, startPoint y: 190, endPoint x: 482, endPoint y: 169, distance: 25.9
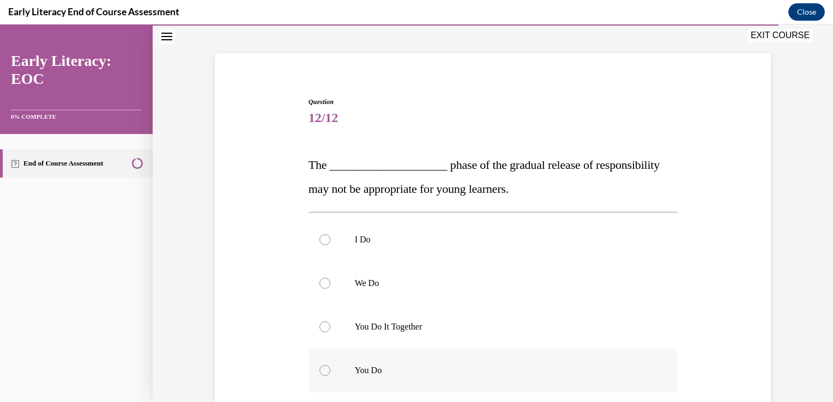
click at [321, 372] on div at bounding box center [325, 370] width 11 height 11
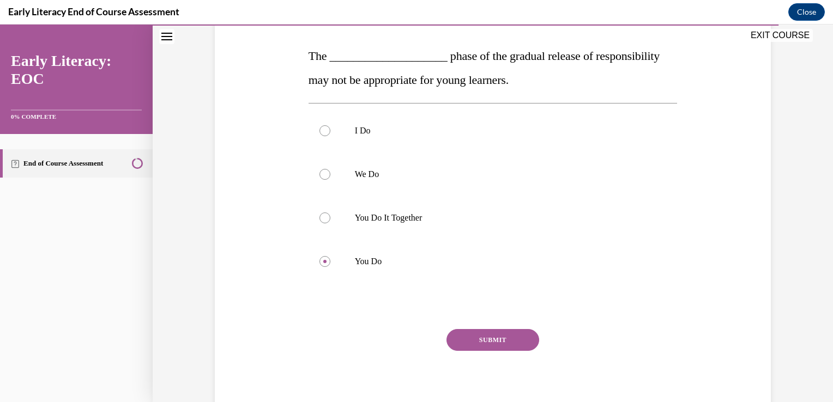
click at [496, 341] on button "SUBMIT" at bounding box center [493, 340] width 93 height 22
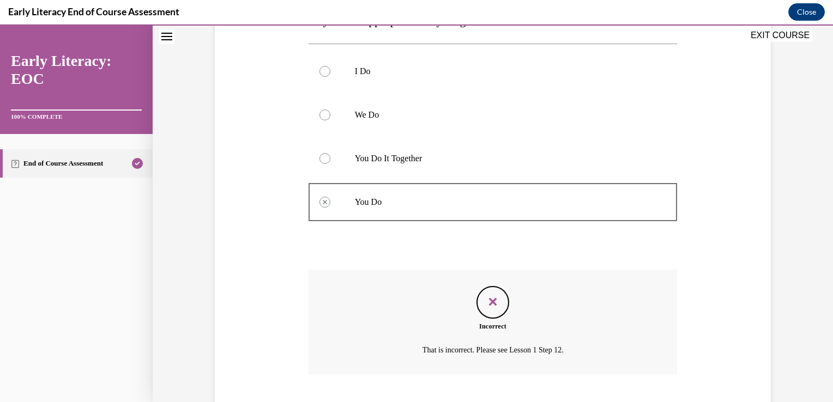
scroll to position [290, 0]
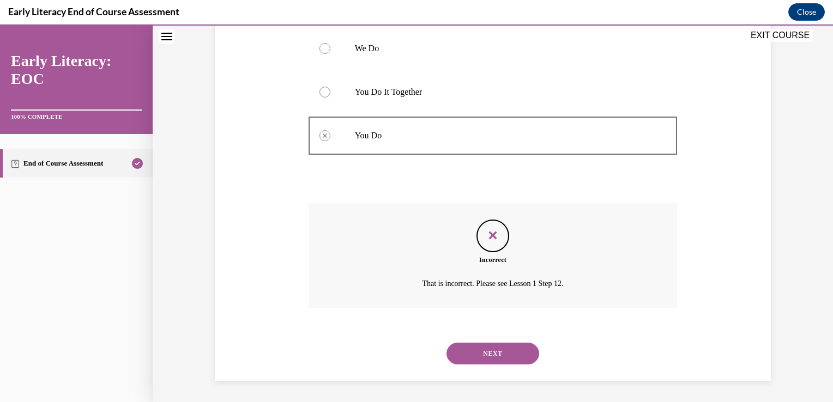
click at [495, 350] on button "NEXT" at bounding box center [493, 354] width 93 height 22
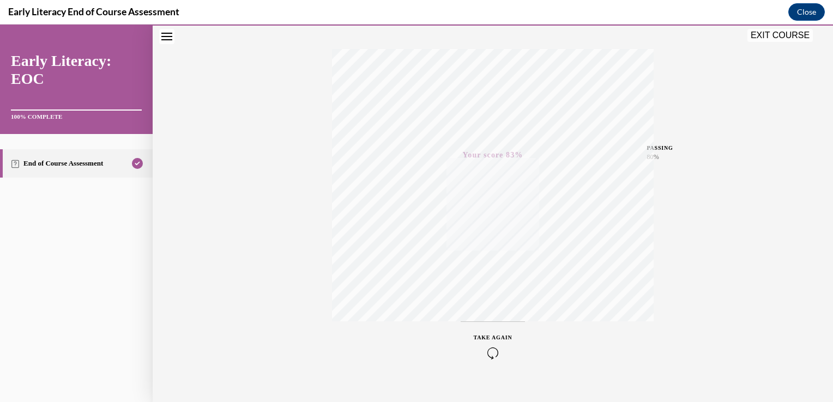
scroll to position [181, 0]
click at [792, 37] on button "EXIT COURSE" at bounding box center [780, 35] width 65 height 13
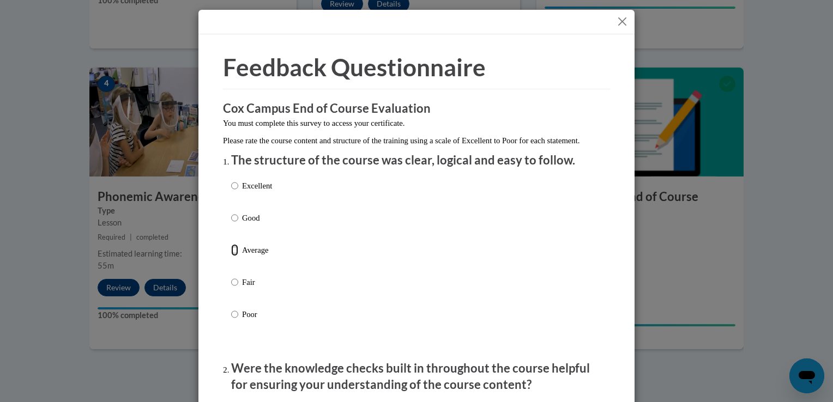
click at [232, 256] on input "Average" at bounding box center [234, 250] width 7 height 12
radio input "true"
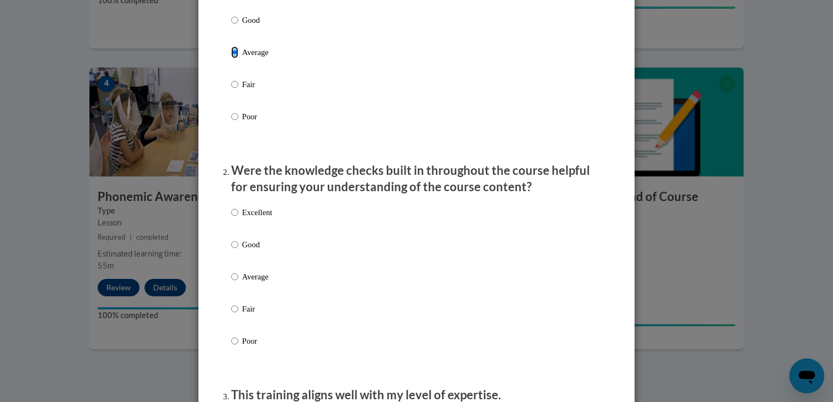
scroll to position [218, 0]
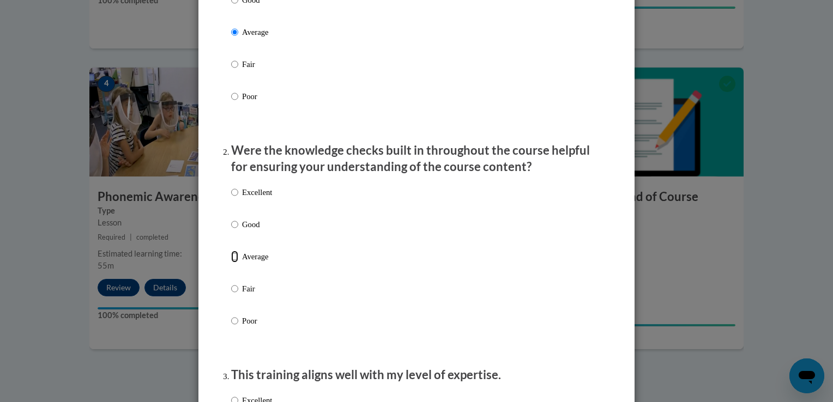
click at [231, 263] on input "Average" at bounding box center [234, 257] width 7 height 12
radio input "true"
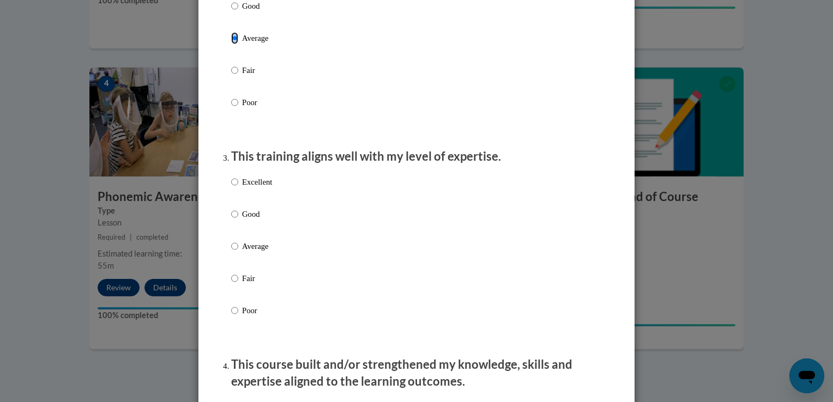
scroll to position [491, 0]
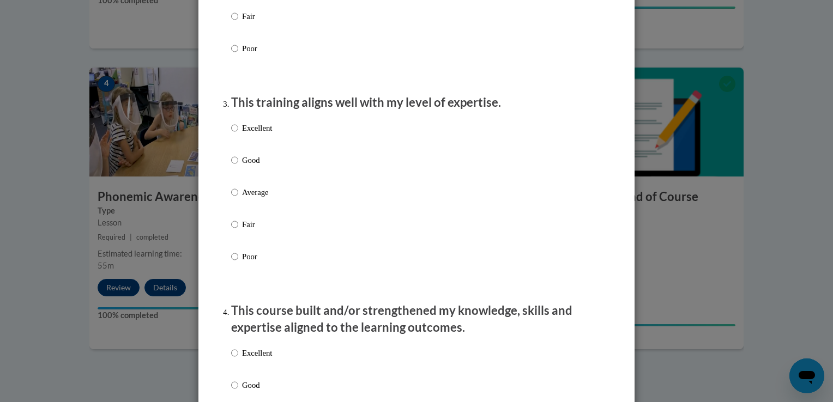
click at [236, 203] on label "Average" at bounding box center [251, 201] width 41 height 29
click at [236, 199] on input "Average" at bounding box center [234, 193] width 7 height 12
radio input "true"
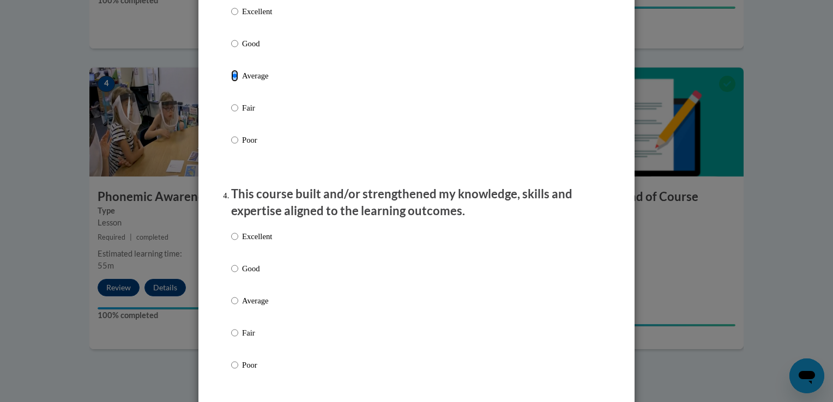
scroll to position [654, 0]
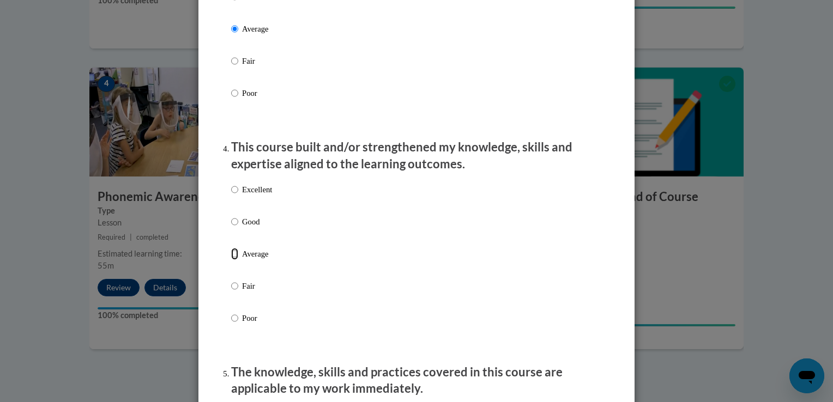
click at [231, 260] on input "Average" at bounding box center [234, 254] width 7 height 12
radio input "true"
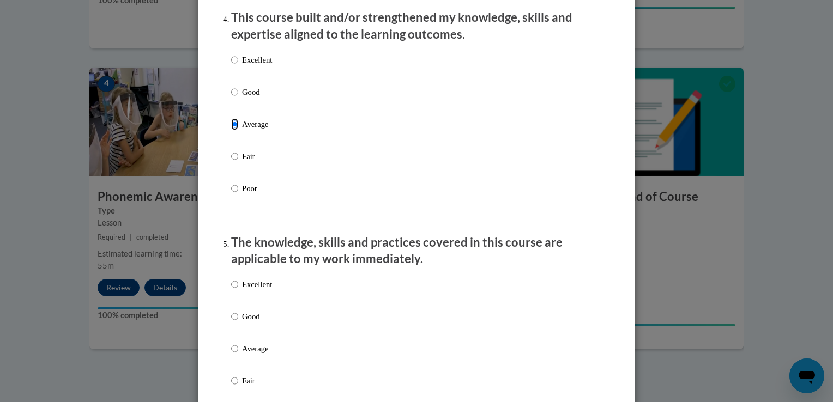
scroll to position [818, 0]
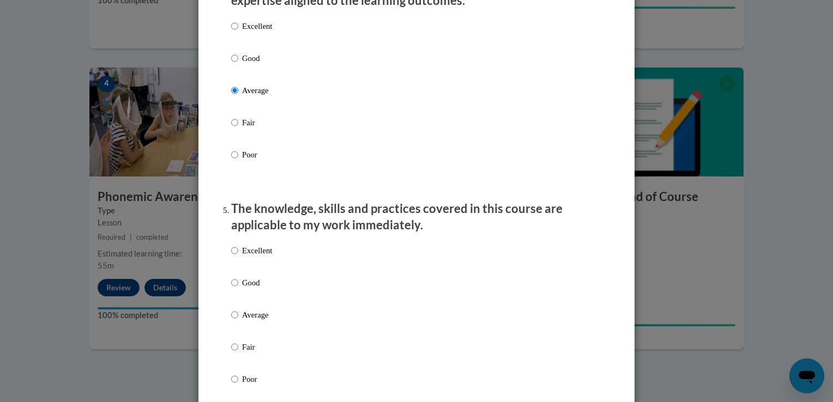
click at [236, 327] on label "Average" at bounding box center [251, 323] width 41 height 29
click at [236, 321] on input "Average" at bounding box center [234, 315] width 7 height 12
radio input "true"
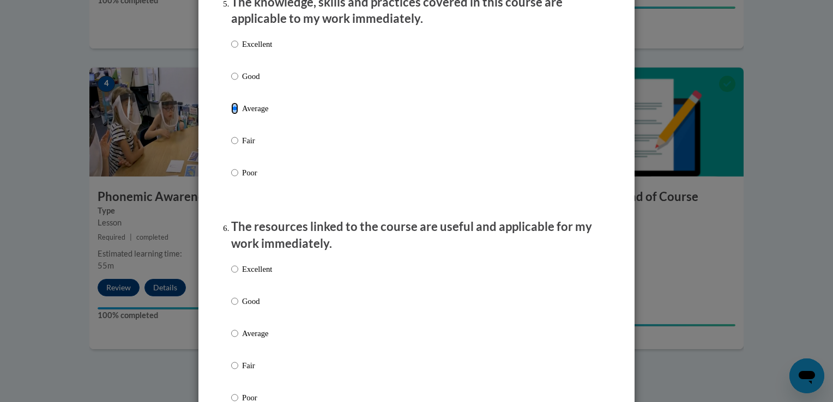
scroll to position [1091, 0]
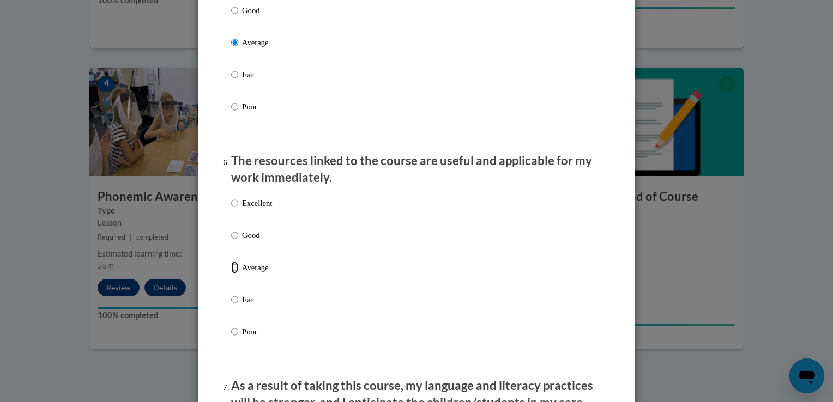
click at [231, 274] on input "Average" at bounding box center [234, 268] width 7 height 12
radio input "true"
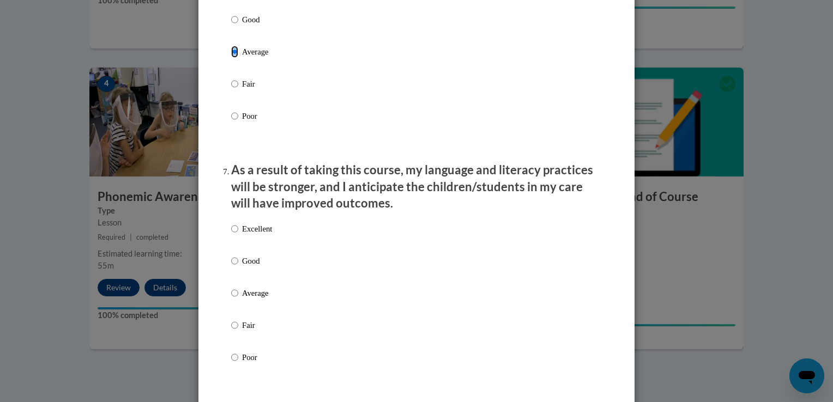
scroll to position [1309, 0]
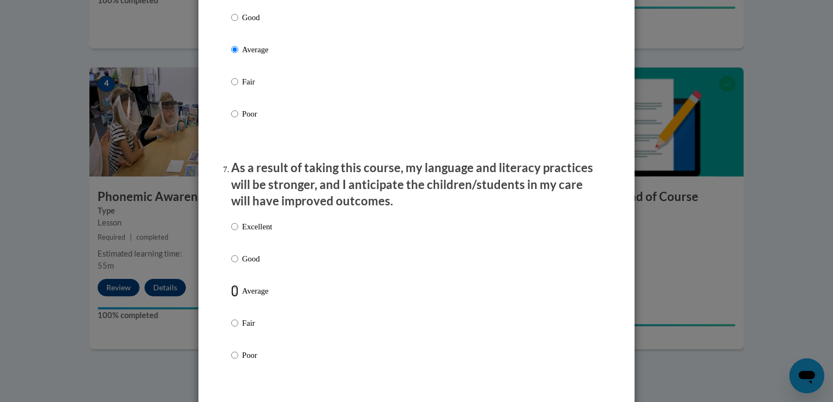
click at [231, 297] on input "Average" at bounding box center [234, 291] width 7 height 12
radio input "true"
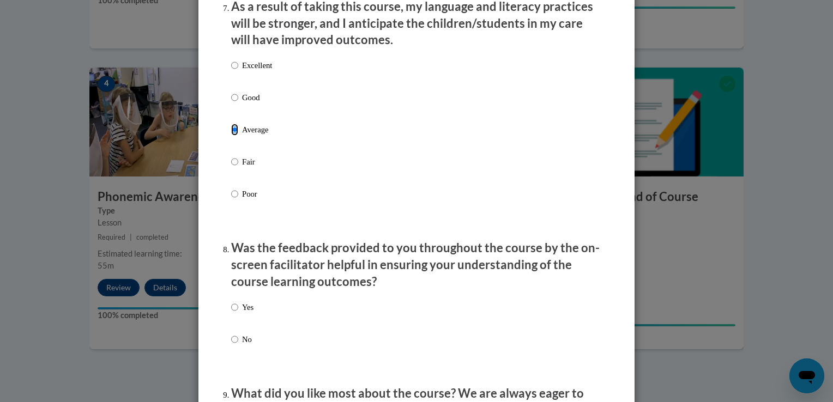
scroll to position [1473, 0]
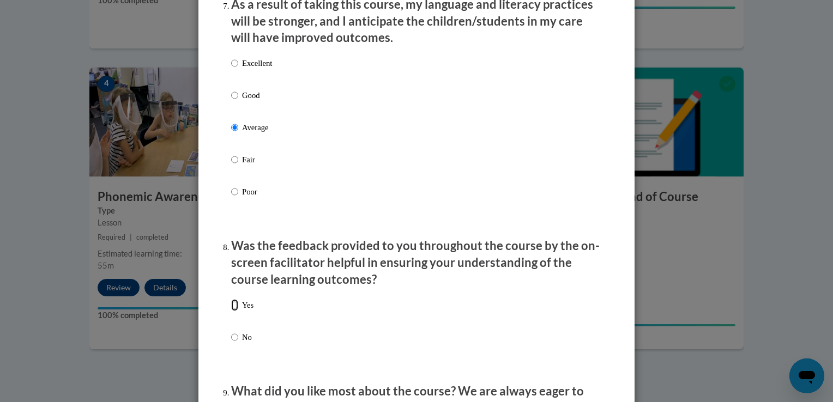
click at [231, 311] on input "Yes" at bounding box center [234, 305] width 7 height 12
radio input "true"
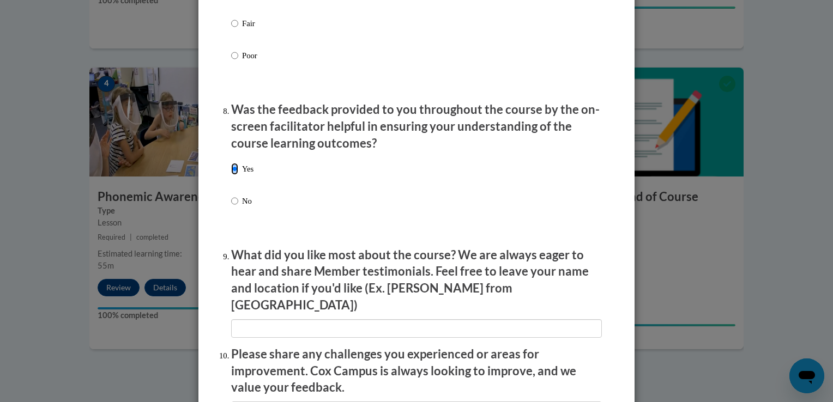
scroll to position [1691, 0]
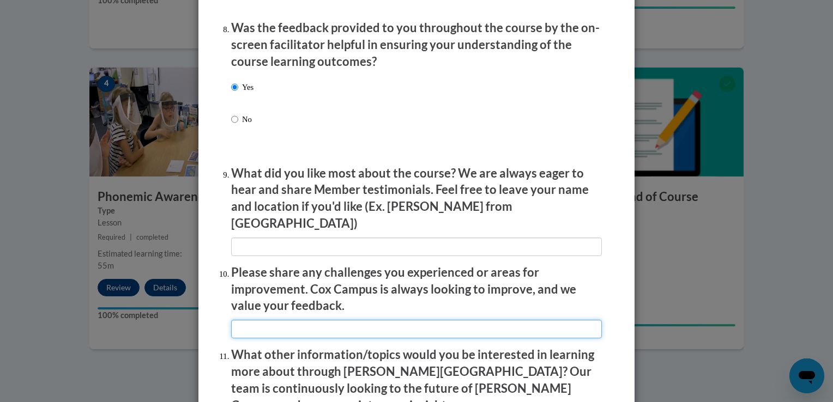
click at [256, 322] on input "textbox" at bounding box center [416, 329] width 371 height 19
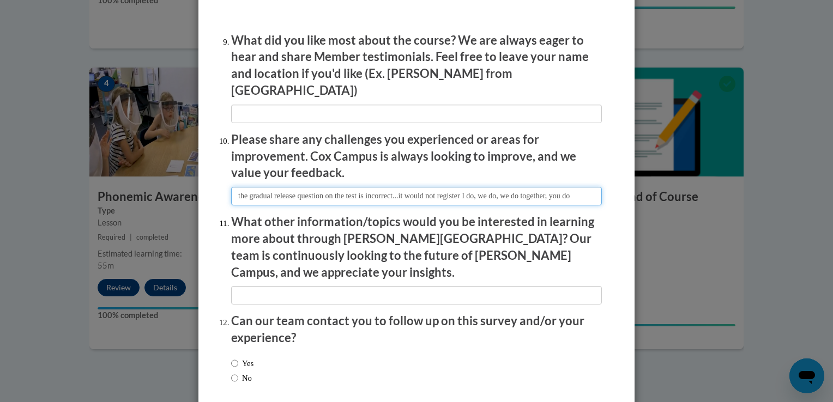
scroll to position [1868, 0]
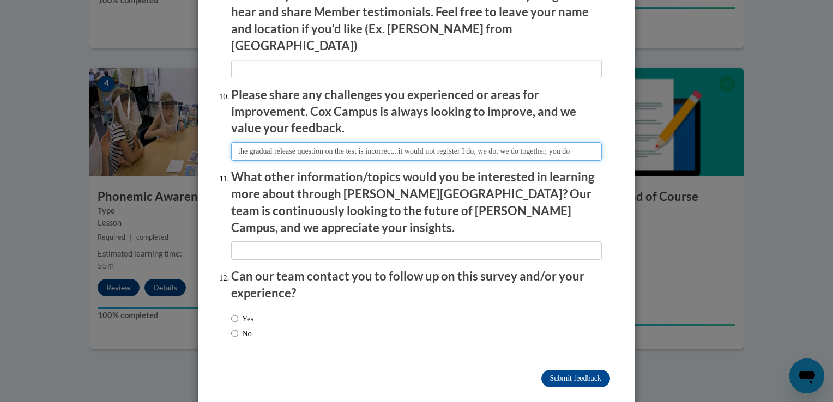
type input "the gradual release question on the test is incorrect...it would not register I…"
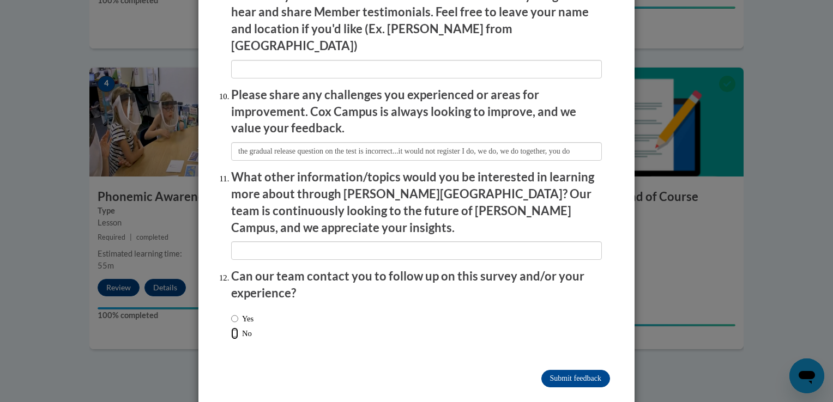
scroll to position [0, 0]
click at [232, 328] on input "No" at bounding box center [234, 334] width 7 height 12
radio input "true"
click at [565, 370] on input "Submit feedback" at bounding box center [576, 378] width 69 height 17
